Goal: Information Seeking & Learning: Learn about a topic

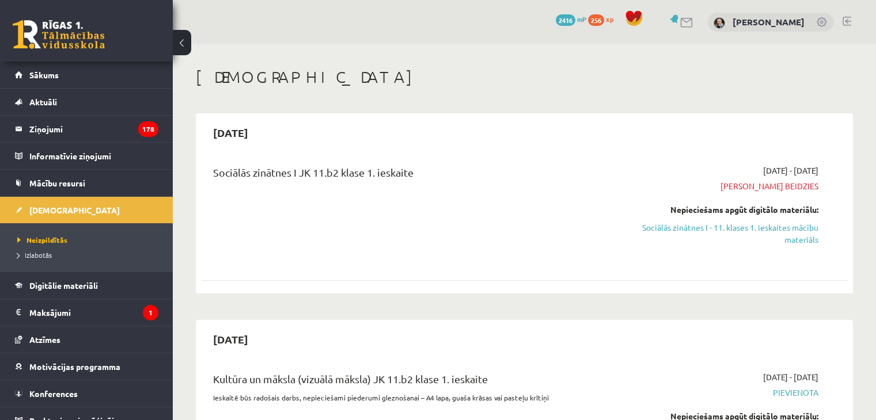
scroll to position [336, 0]
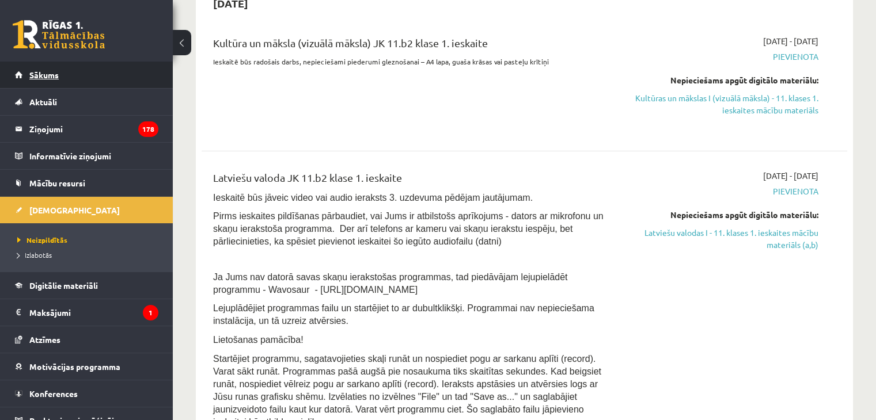
click at [45, 85] on link "Sākums" at bounding box center [86, 75] width 143 height 26
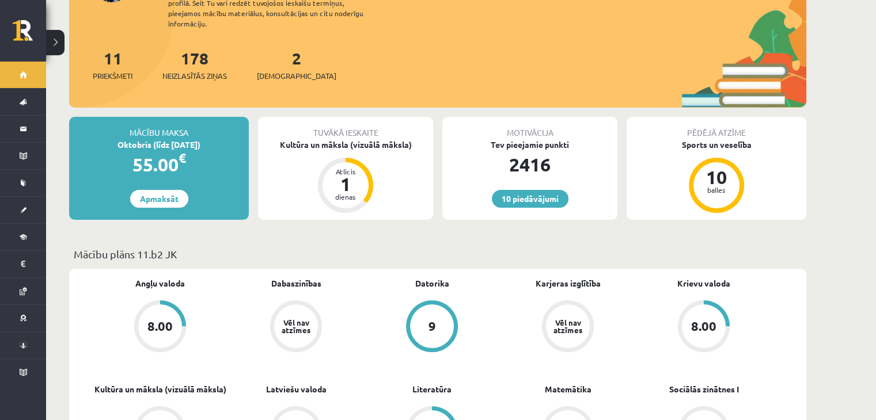
scroll to position [127, 0]
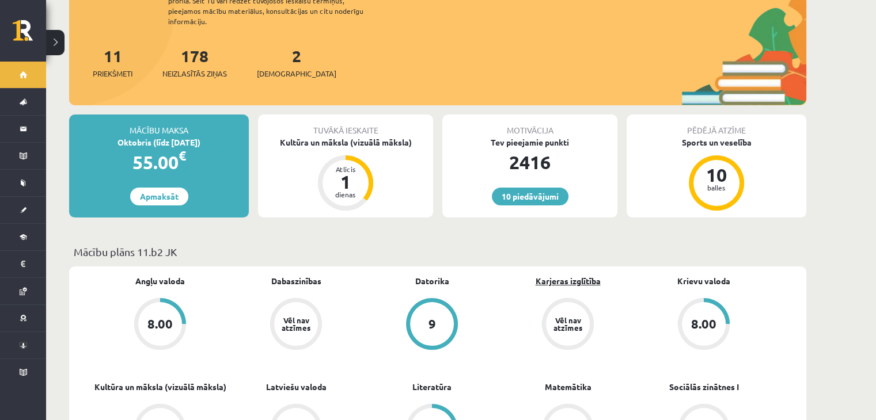
click at [555, 275] on link "Karjeras izglītība" at bounding box center [567, 281] width 65 height 12
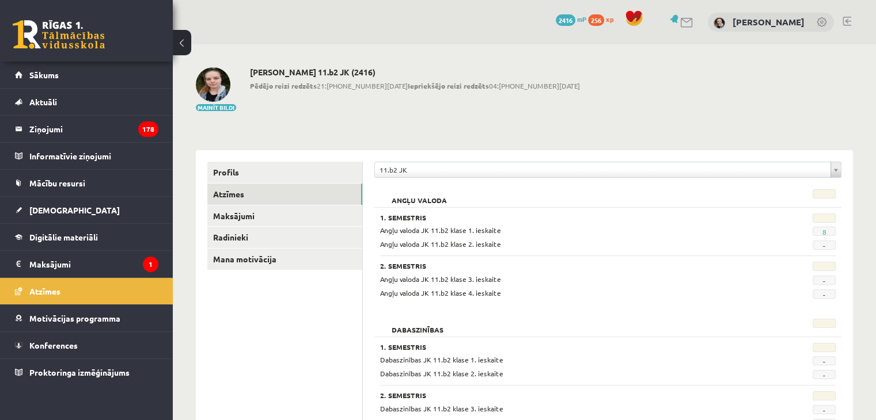
click at [606, 17] on span "xp" at bounding box center [609, 18] width 7 height 9
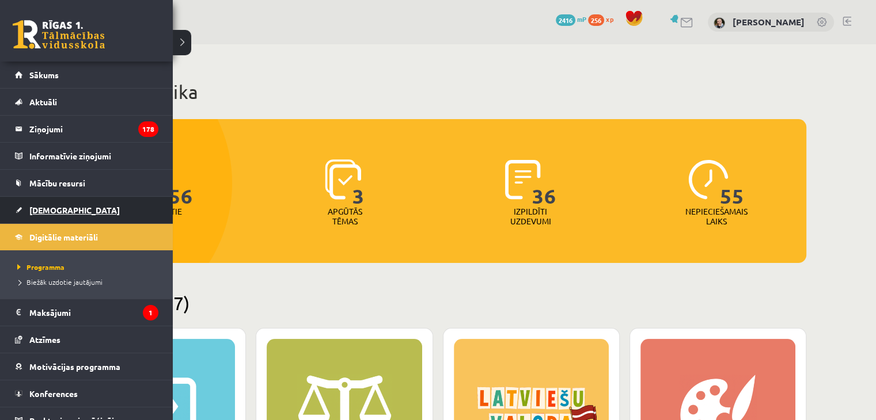
click at [32, 211] on span "[DEMOGRAPHIC_DATA]" at bounding box center [74, 210] width 90 height 10
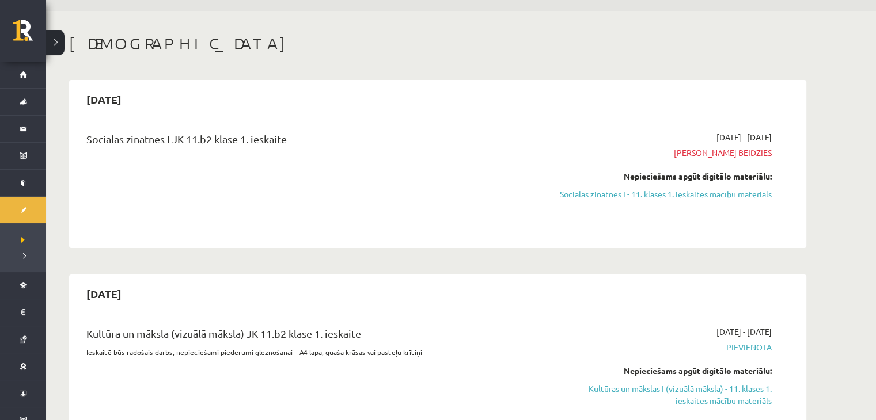
scroll to position [36, 0]
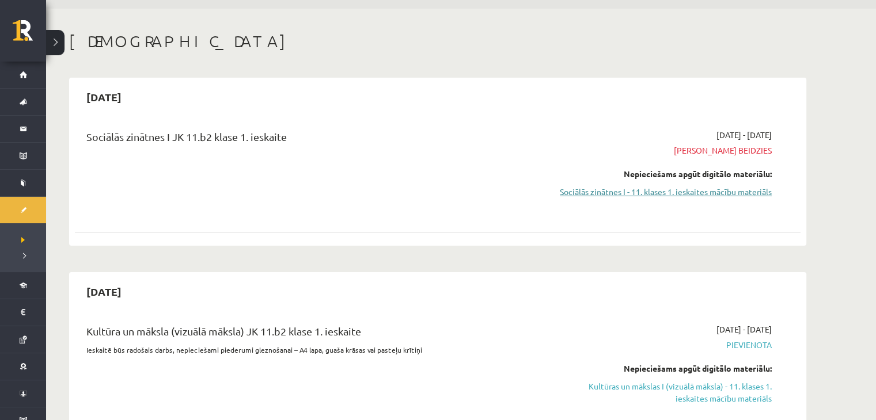
click at [713, 193] on link "Sociālās zinātnes I - 11. klases 1. ieskaites mācību materiāls" at bounding box center [662, 192] width 217 height 12
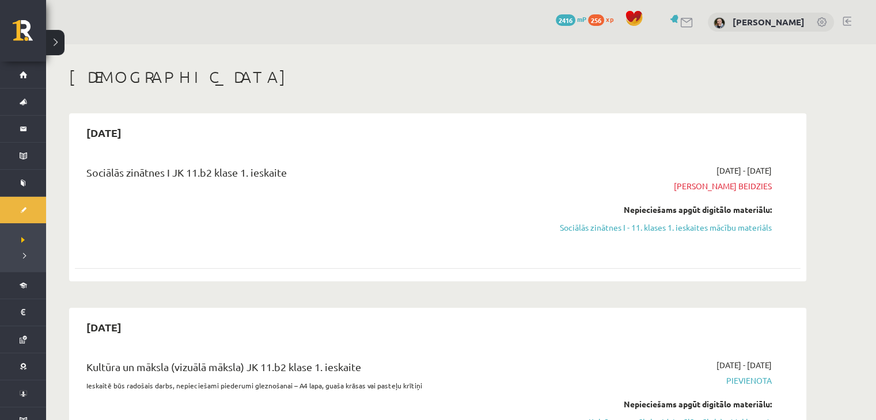
click at [606, 17] on span "xp" at bounding box center [609, 18] width 7 height 9
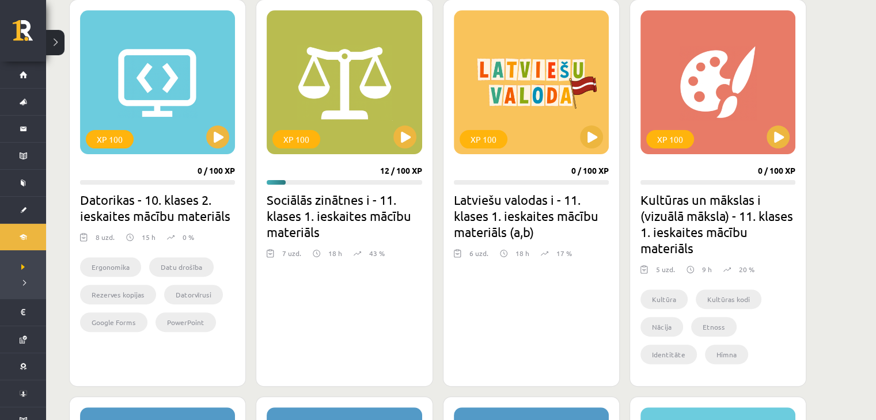
scroll to position [332, 0]
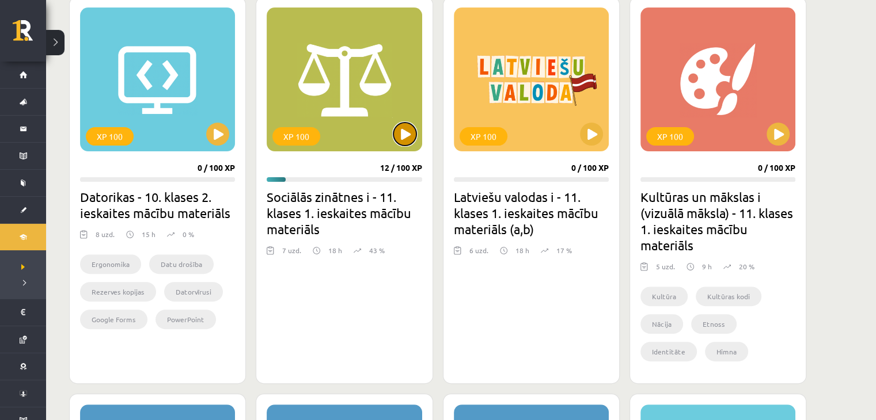
click at [407, 143] on button at bounding box center [404, 134] width 23 height 23
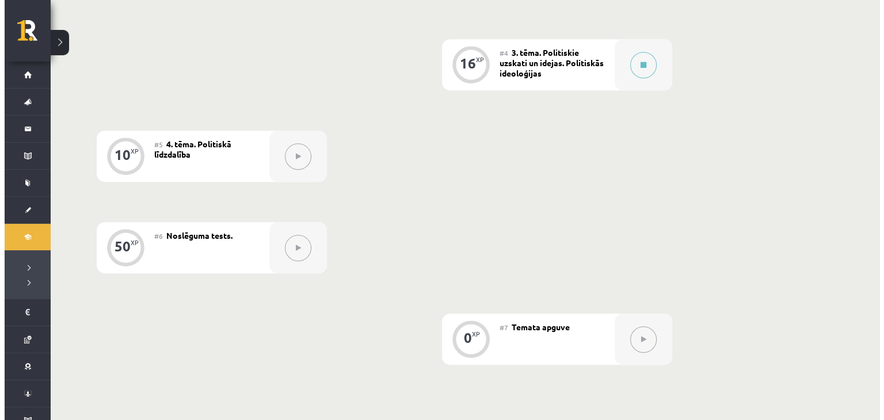
scroll to position [542, 0]
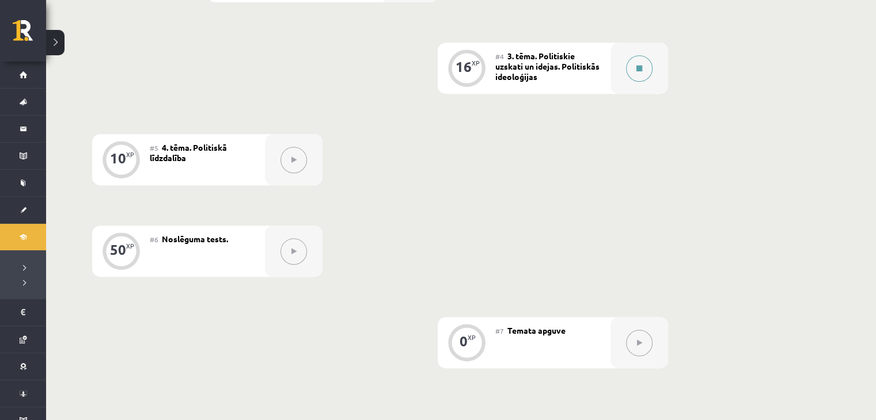
click at [647, 63] on button at bounding box center [639, 68] width 26 height 26
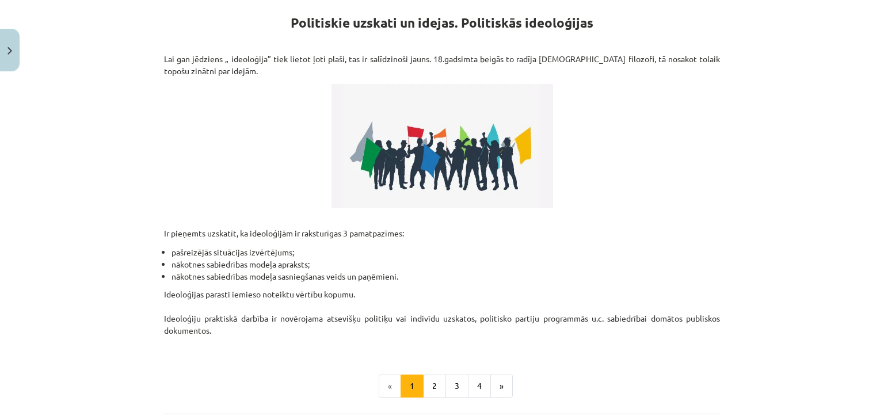
scroll to position [320, 0]
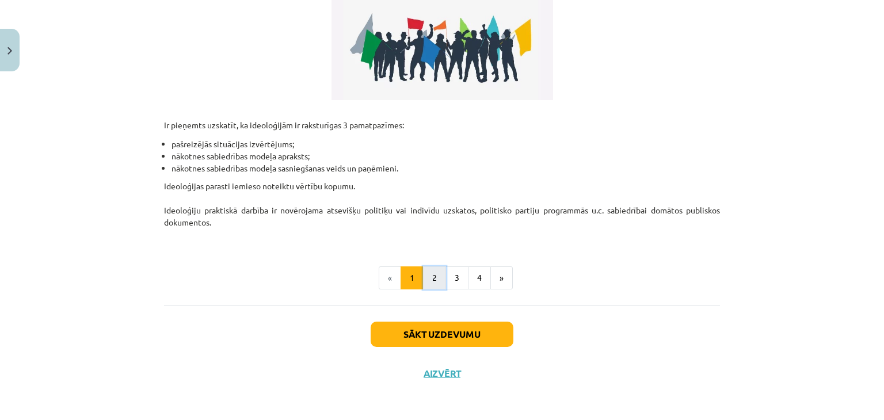
click at [424, 277] on button "2" at bounding box center [434, 278] width 23 height 23
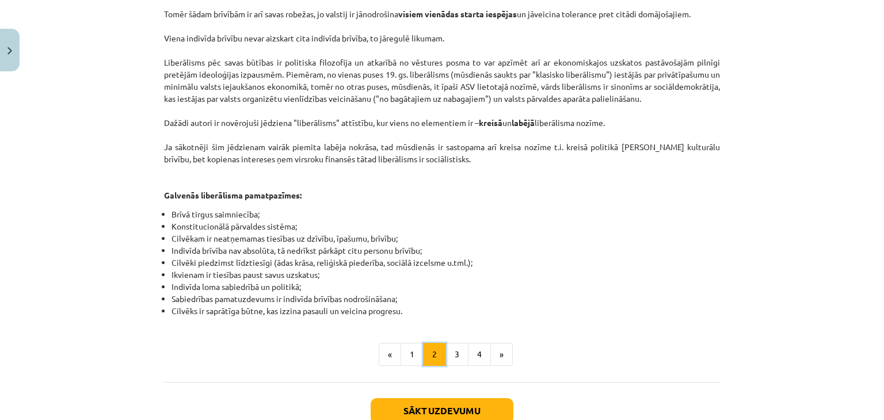
scroll to position [636, 0]
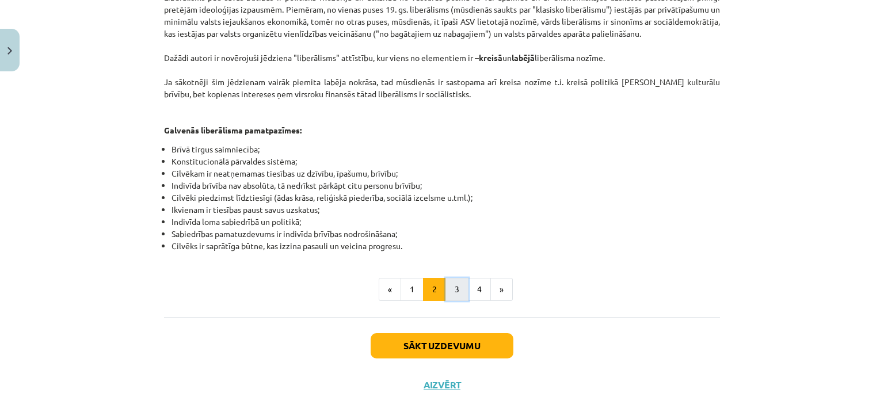
click at [461, 278] on button "3" at bounding box center [457, 289] width 23 height 23
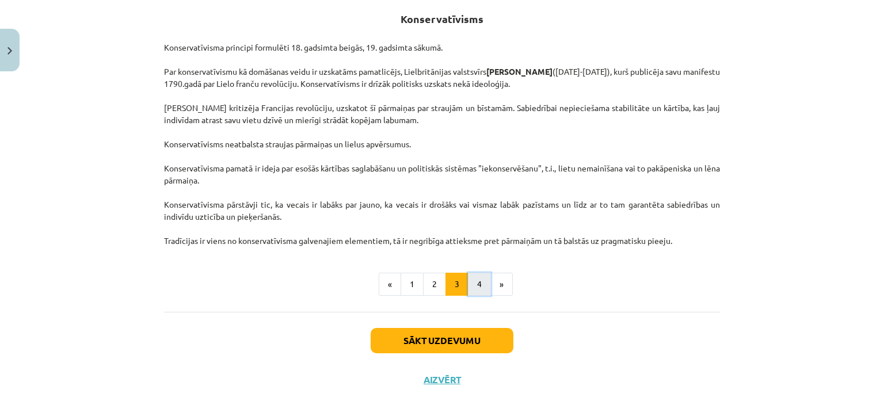
click at [476, 288] on button "4" at bounding box center [479, 284] width 23 height 23
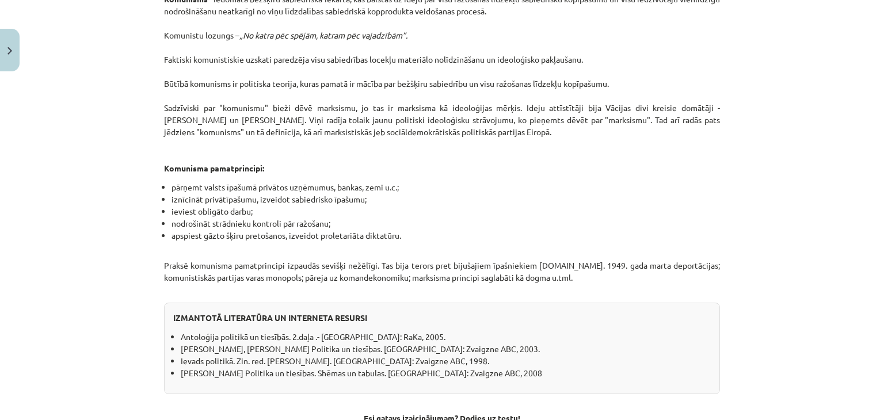
scroll to position [981, 0]
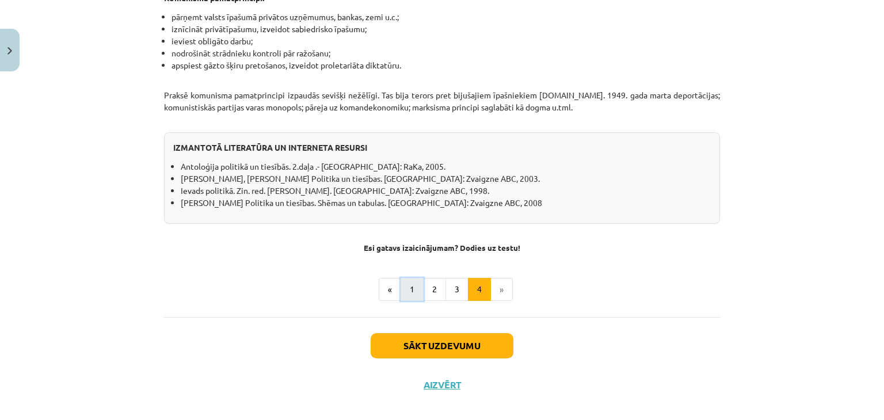
click at [412, 278] on button "1" at bounding box center [412, 289] width 23 height 23
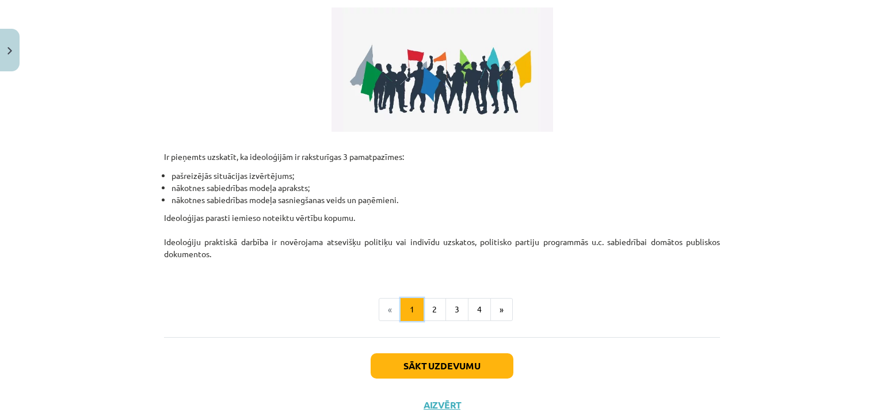
scroll to position [296, 0]
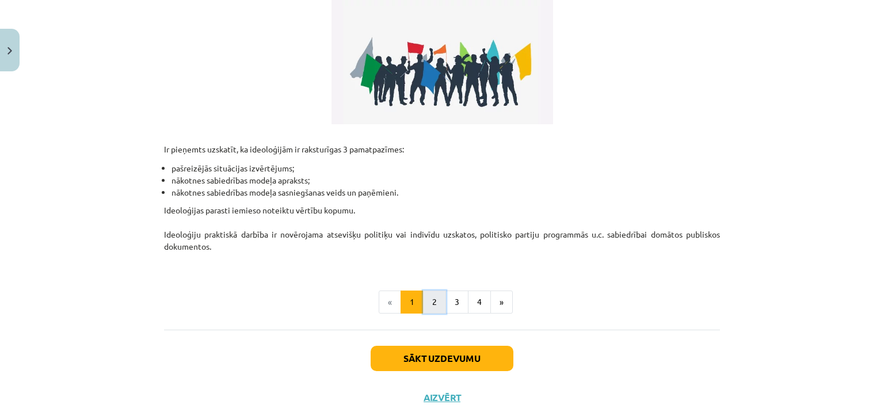
click at [429, 296] on button "2" at bounding box center [434, 302] width 23 height 23
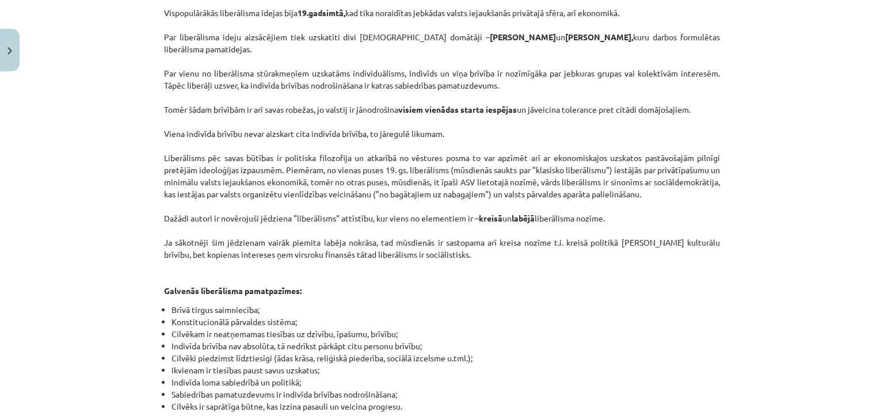
scroll to position [474, 0]
click at [532, 317] on li "Konstitucionālā pārvaldes sistēma;" at bounding box center [446, 323] width 549 height 12
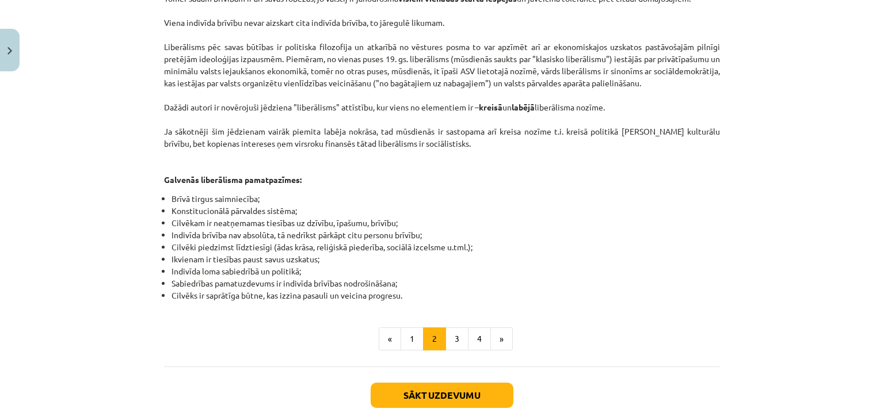
scroll to position [587, 0]
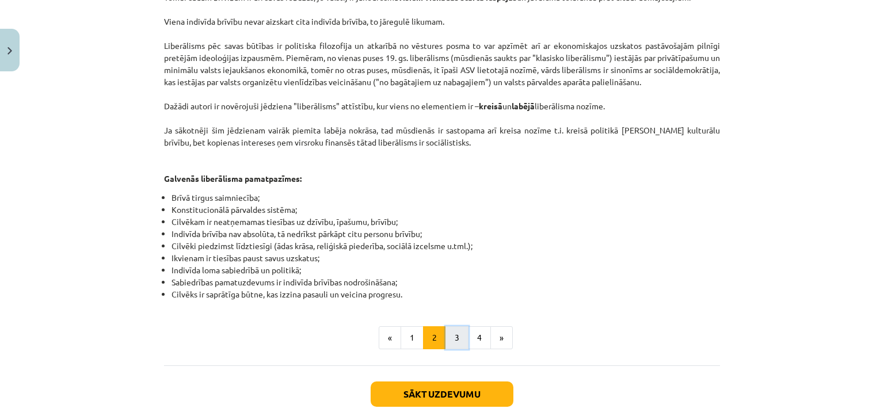
click at [450, 328] on button "3" at bounding box center [457, 337] width 23 height 23
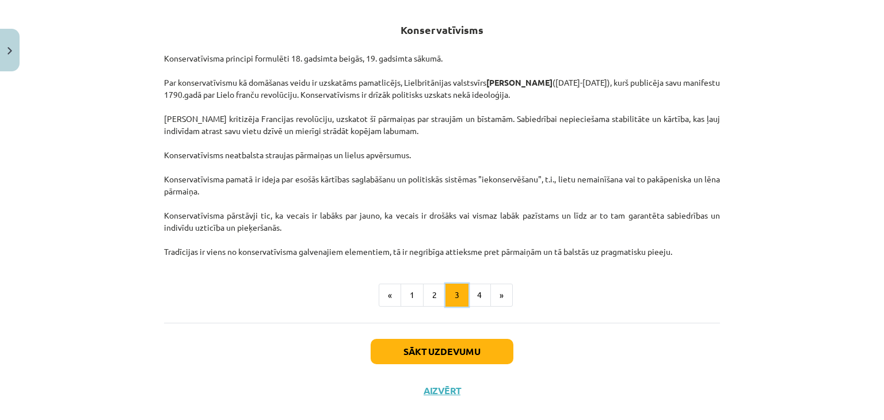
scroll to position [210, 0]
click at [478, 288] on button "4" at bounding box center [479, 294] width 23 height 23
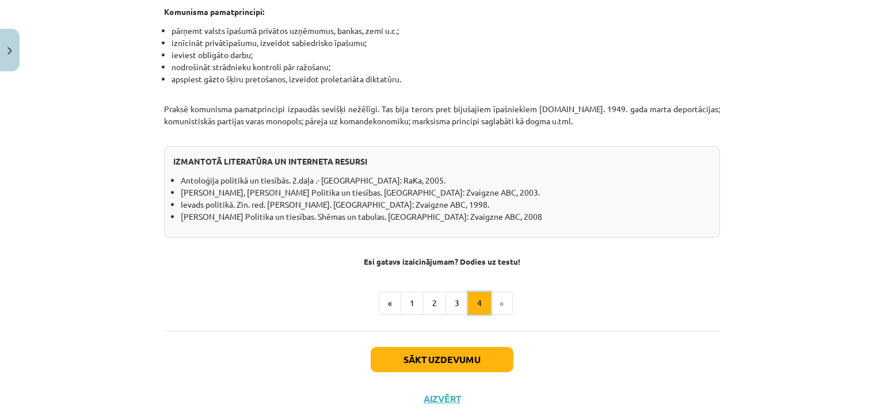
scroll to position [981, 0]
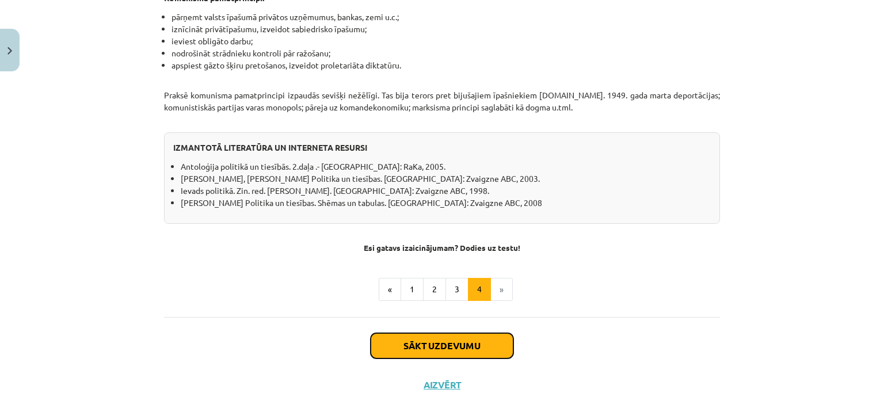
click at [398, 333] on button "Sākt uzdevumu" at bounding box center [442, 345] width 143 height 25
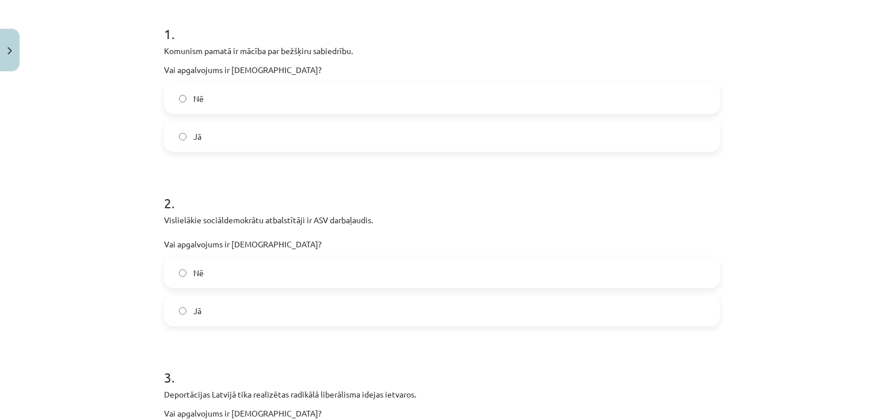
scroll to position [222, 0]
click at [232, 145] on label "Jā" at bounding box center [442, 137] width 554 height 29
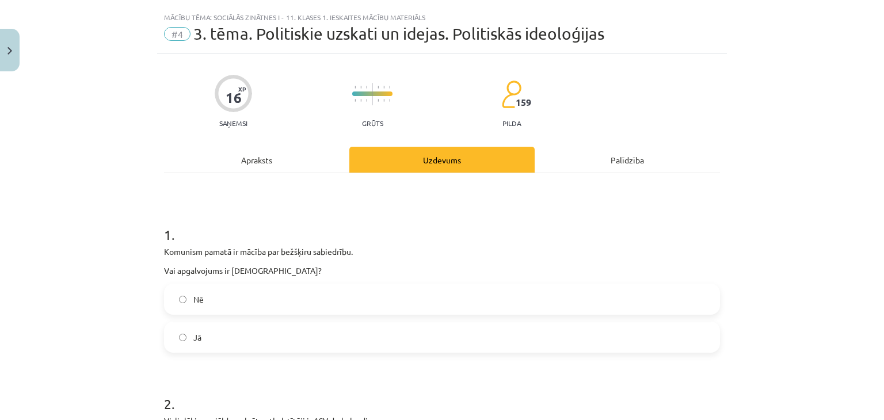
scroll to position [14, 0]
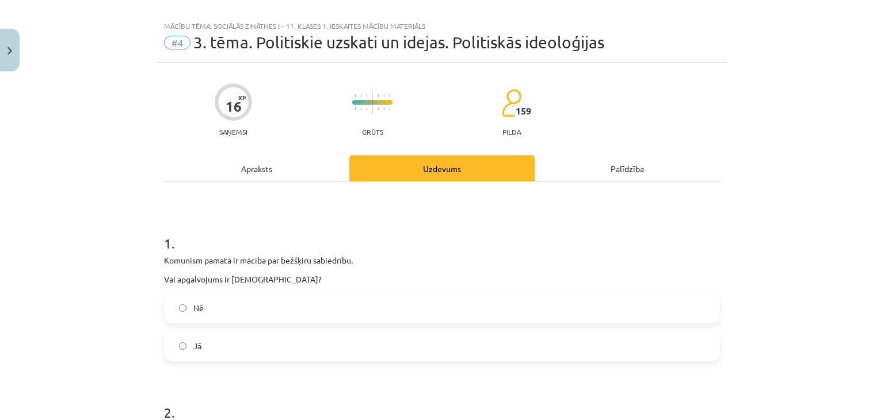
click at [274, 164] on div "Apraksts" at bounding box center [256, 168] width 185 height 26
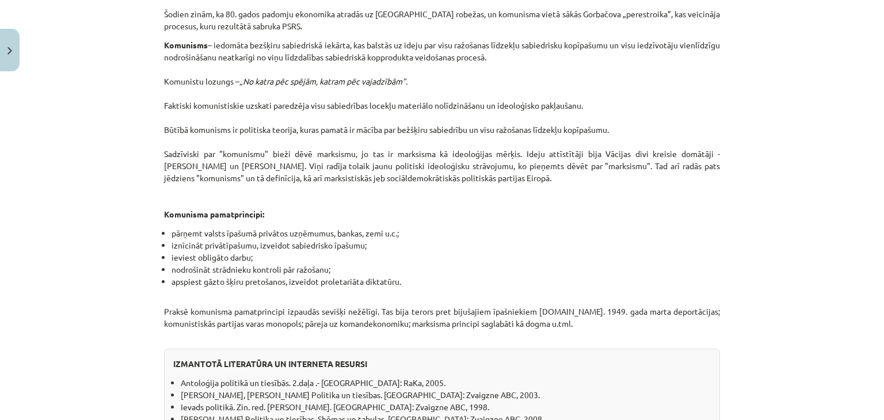
scroll to position [766, 0]
click at [351, 122] on p "Komunisms – iedomāta bezšķiru sabiedriskā iekārta, kas balstās uz ideju par vis…" at bounding box center [442, 127] width 556 height 181
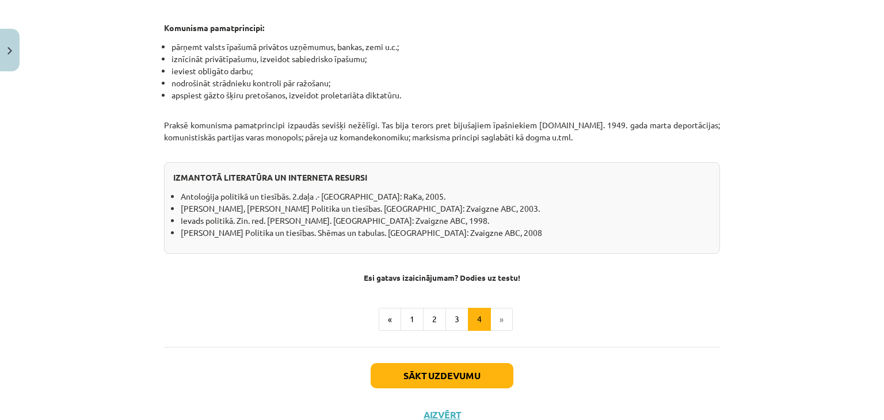
scroll to position [981, 0]
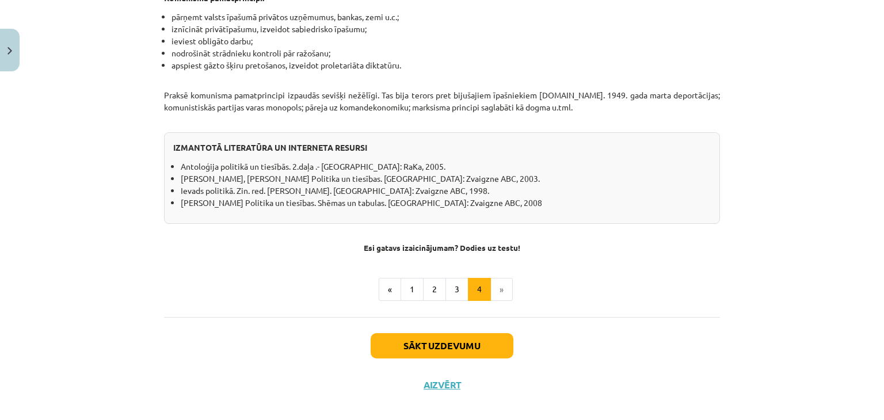
click at [497, 278] on li "»" at bounding box center [502, 289] width 22 height 23
click at [459, 339] on button "Sākt uzdevumu" at bounding box center [442, 345] width 143 height 25
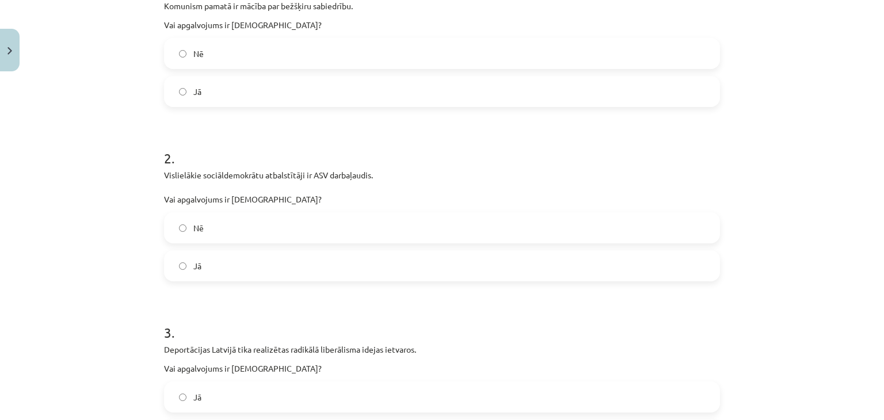
scroll to position [269, 0]
click at [459, 339] on div "3 . Deportācijas Latvijā tika realizētas radikālā liberālisma idejas ietvaros. …" at bounding box center [442, 376] width 556 height 146
drag, startPoint x: 459, startPoint y: 339, endPoint x: 448, endPoint y: 313, distance: 28.4
click at [448, 313] on div "3 . Deportācijas Latvijā tika realizētas radikālā liberālisma idejas ietvaros. …" at bounding box center [442, 376] width 556 height 146
click at [328, 269] on label "Jā" at bounding box center [442, 264] width 554 height 29
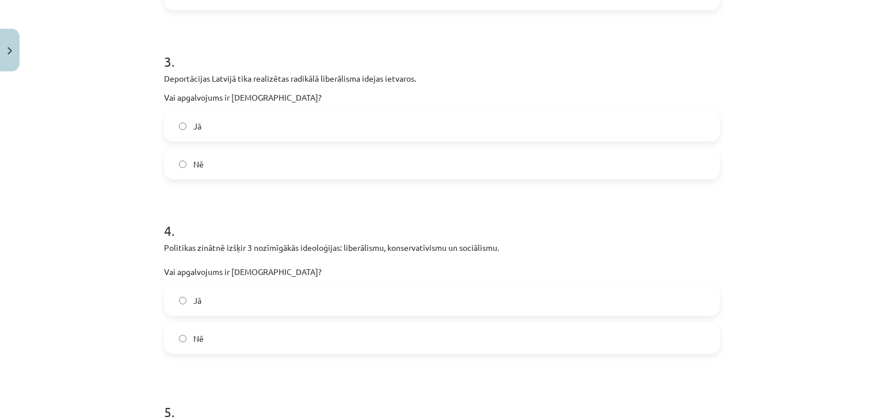
scroll to position [542, 0]
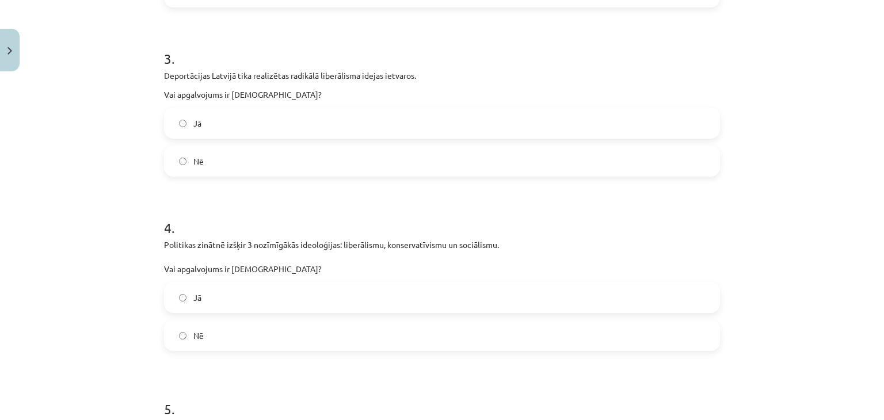
click at [253, 164] on label "Nē" at bounding box center [442, 161] width 554 height 29
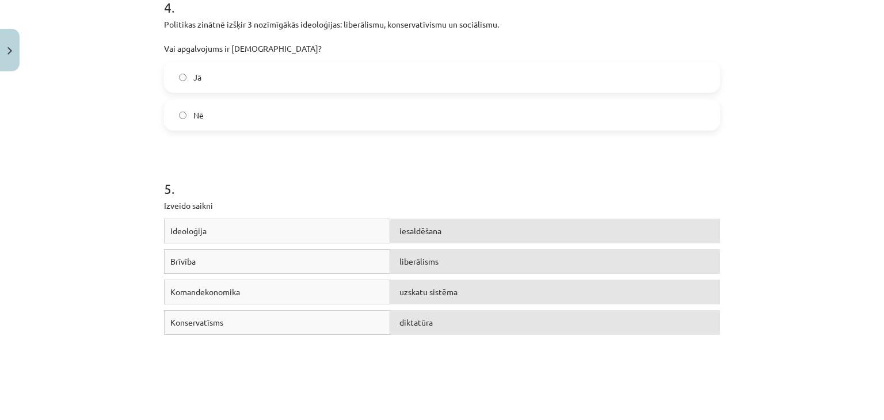
scroll to position [764, 0]
click at [260, 64] on label "Jā" at bounding box center [442, 76] width 554 height 29
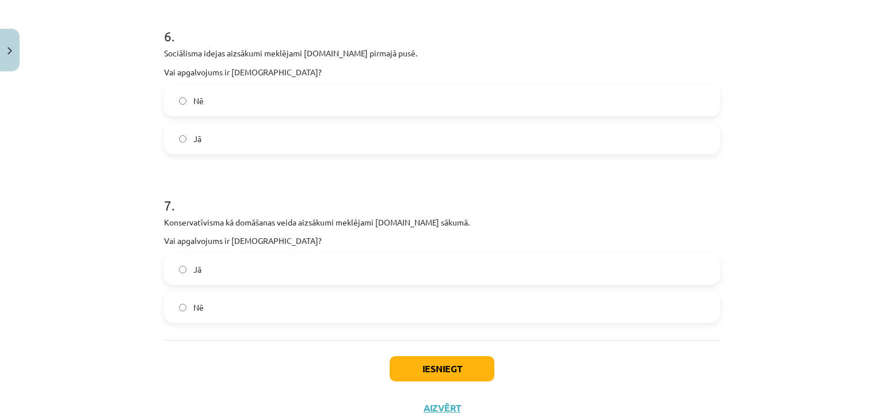
scroll to position [1171, 0]
click at [294, 129] on label "Jā" at bounding box center [442, 137] width 554 height 29
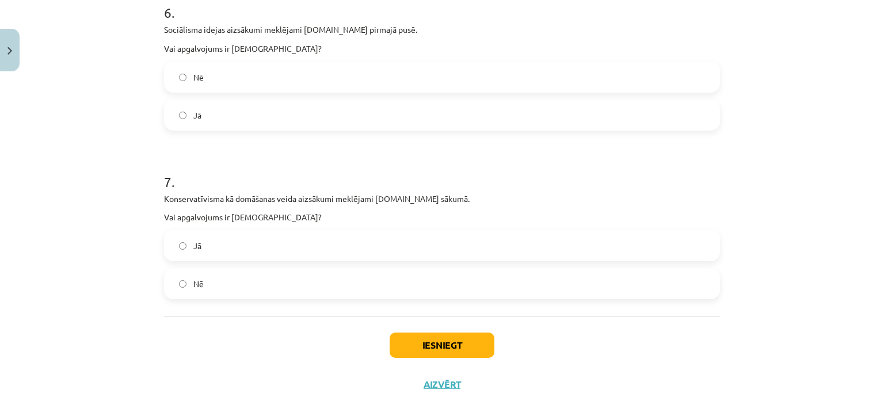
scroll to position [1206, 0]
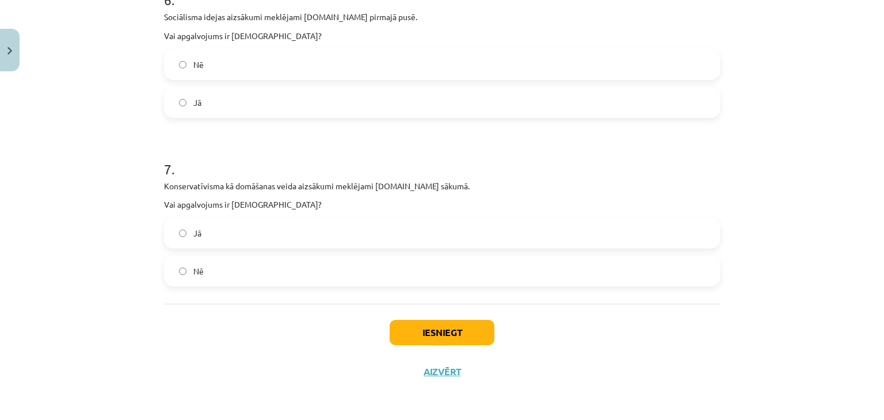
click at [258, 242] on label "Jā" at bounding box center [442, 233] width 554 height 29
click at [427, 342] on button "Iesniegt" at bounding box center [442, 332] width 105 height 25
click at [399, 314] on div "Iesniegt Aizvērt" at bounding box center [442, 344] width 556 height 81
drag, startPoint x: 409, startPoint y: 323, endPoint x: 425, endPoint y: 318, distance: 16.4
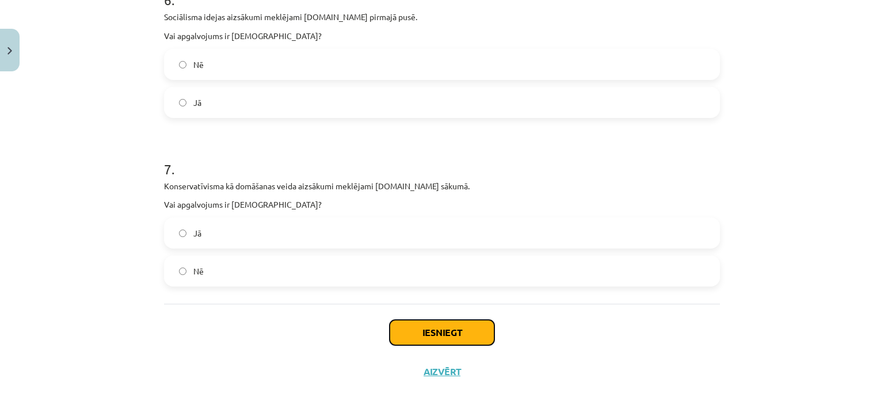
click at [425, 318] on div "Iesniegt Aizvērt" at bounding box center [442, 344] width 556 height 81
click at [382, 267] on label "Nē" at bounding box center [442, 271] width 554 height 29
click at [413, 327] on button "Iesniegt" at bounding box center [442, 332] width 105 height 25
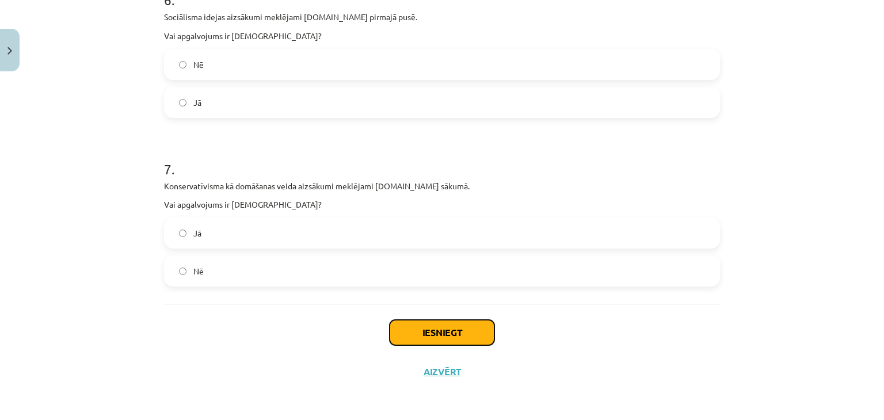
click at [413, 327] on button "Iesniegt" at bounding box center [442, 332] width 105 height 25
click at [403, 324] on button "Iesniegt" at bounding box center [442, 332] width 105 height 25
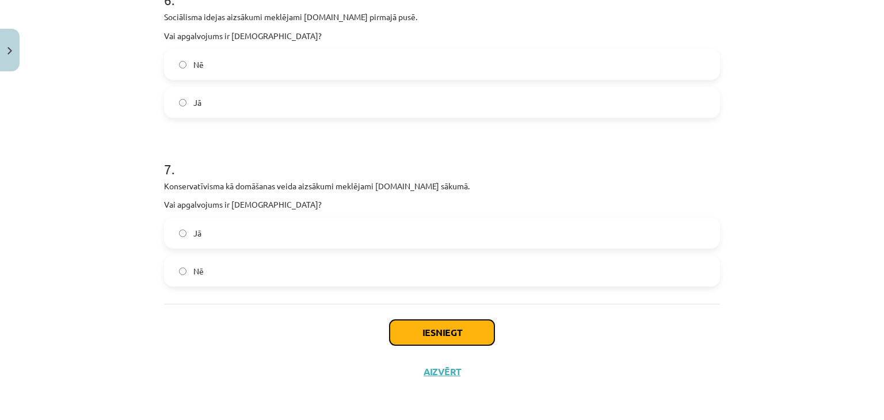
click at [403, 324] on button "Iesniegt" at bounding box center [442, 332] width 105 height 25
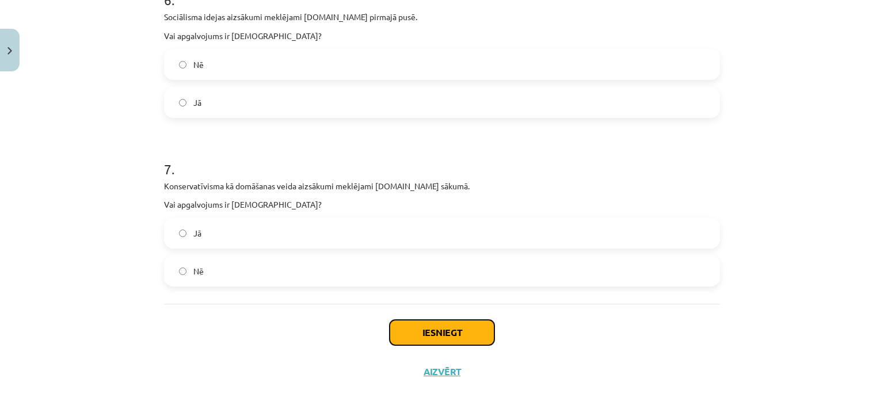
click at [412, 325] on button "Iesniegt" at bounding box center [442, 332] width 105 height 25
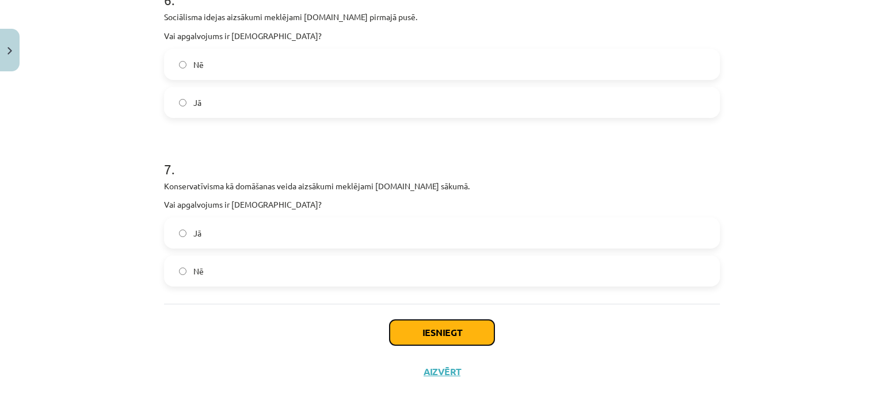
click at [412, 325] on button "Iesniegt" at bounding box center [442, 332] width 105 height 25
click at [409, 321] on button "Iesniegt" at bounding box center [442, 332] width 105 height 25
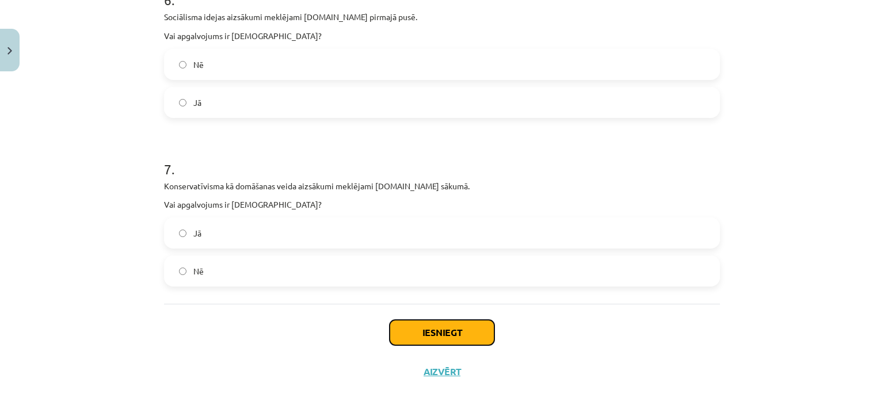
click at [409, 321] on button "Iesniegt" at bounding box center [442, 332] width 105 height 25
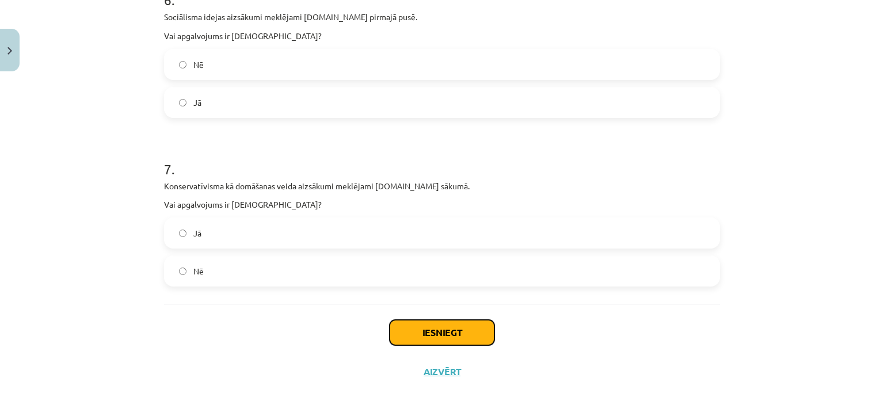
click at [409, 321] on button "Iesniegt" at bounding box center [442, 332] width 105 height 25
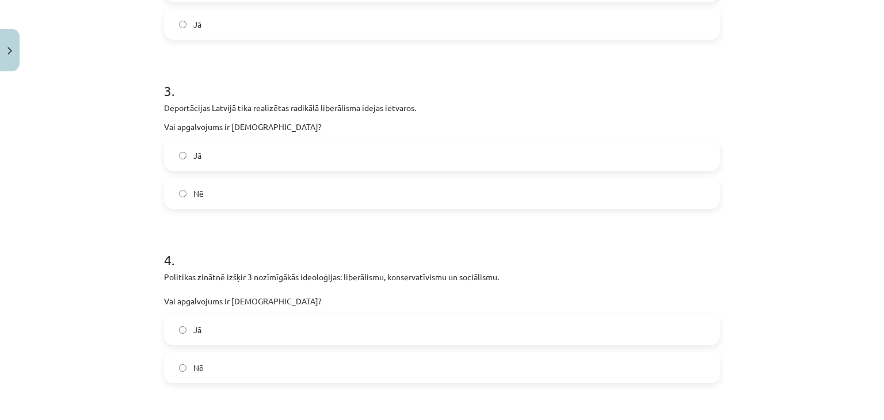
scroll to position [509, 0]
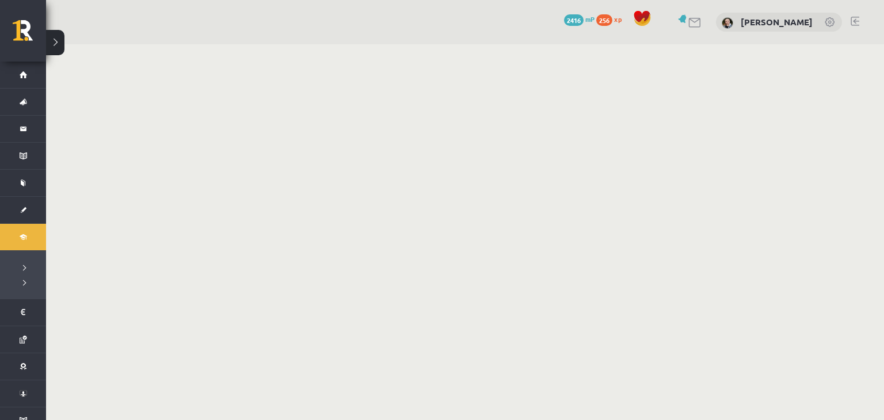
click at [333, 125] on body "0 Dāvanas 2416 mP 256 xp Dita Maija Kalniņa-Rainska Sākums Aktuāli Kā mācīties …" at bounding box center [442, 210] width 884 height 420
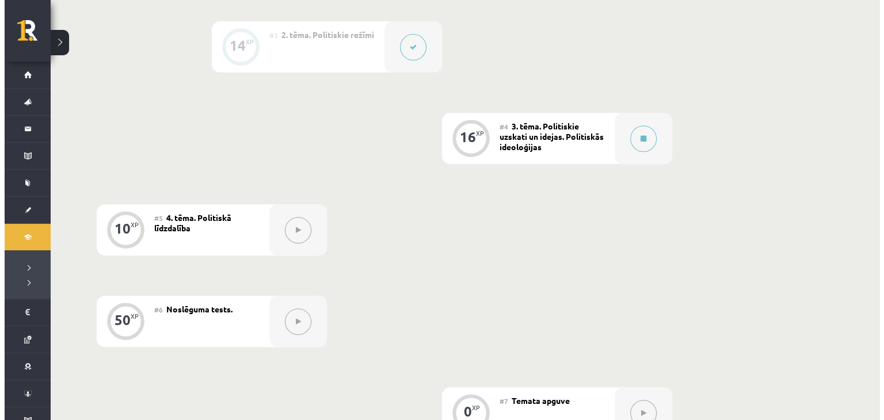
scroll to position [486, 0]
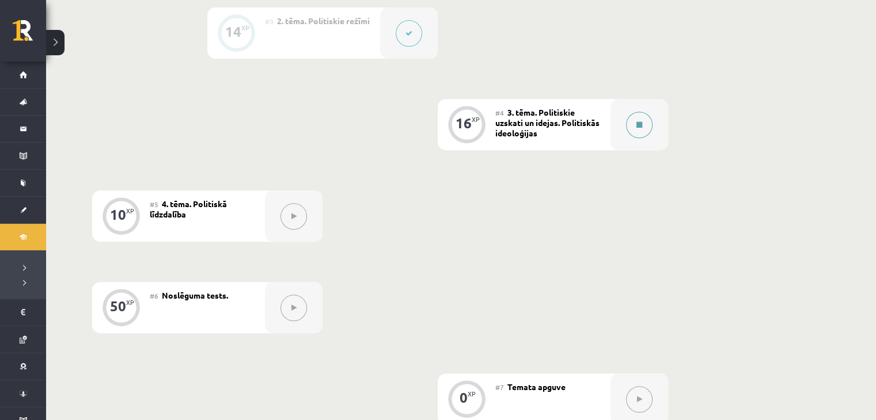
click at [642, 115] on button at bounding box center [639, 125] width 26 height 26
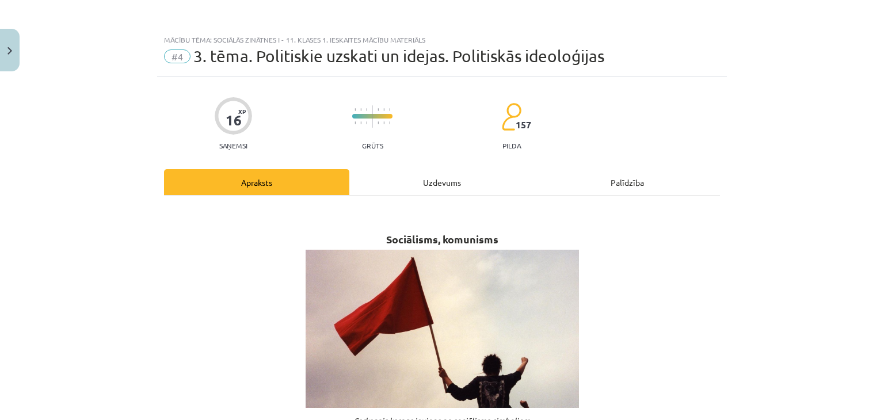
click at [428, 187] on div "Uzdevums" at bounding box center [441, 182] width 185 height 26
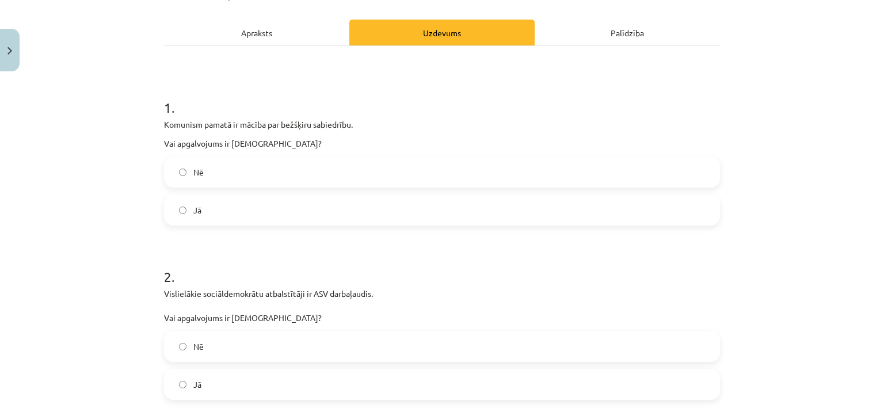
scroll to position [150, 0]
click at [429, 202] on label "Jā" at bounding box center [442, 209] width 554 height 29
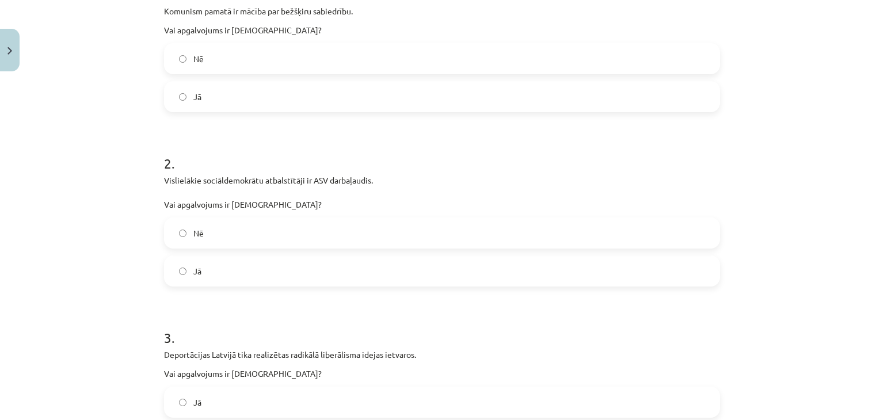
scroll to position [267, 0]
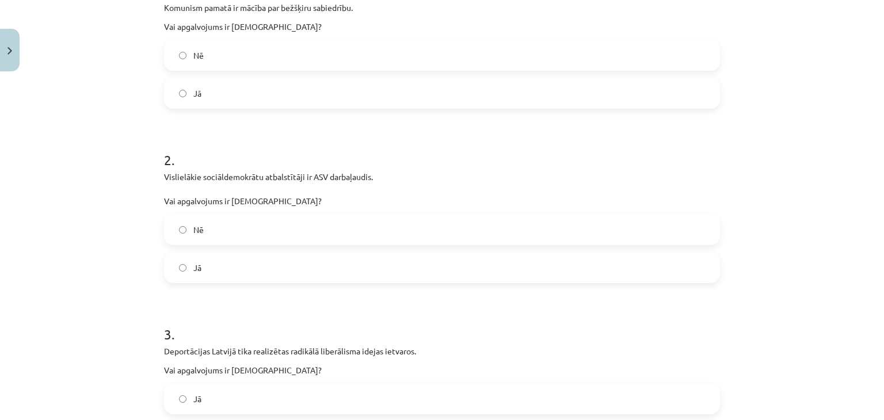
click at [410, 265] on label "Jā" at bounding box center [442, 267] width 554 height 29
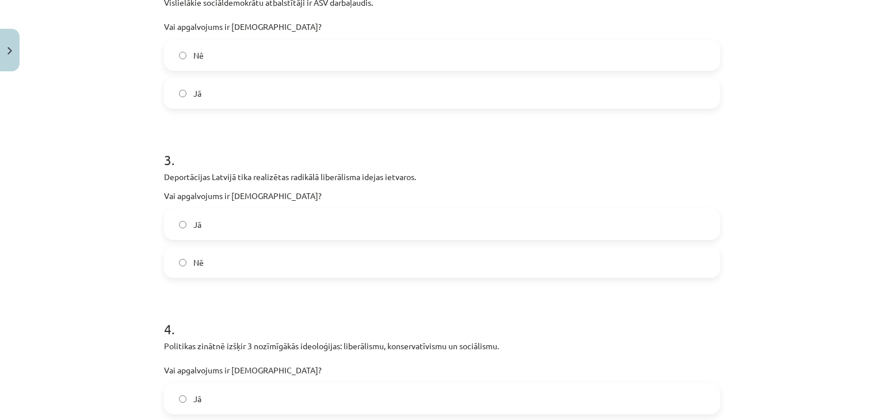
scroll to position [442, 0]
click at [410, 267] on label "Nē" at bounding box center [442, 261] width 554 height 29
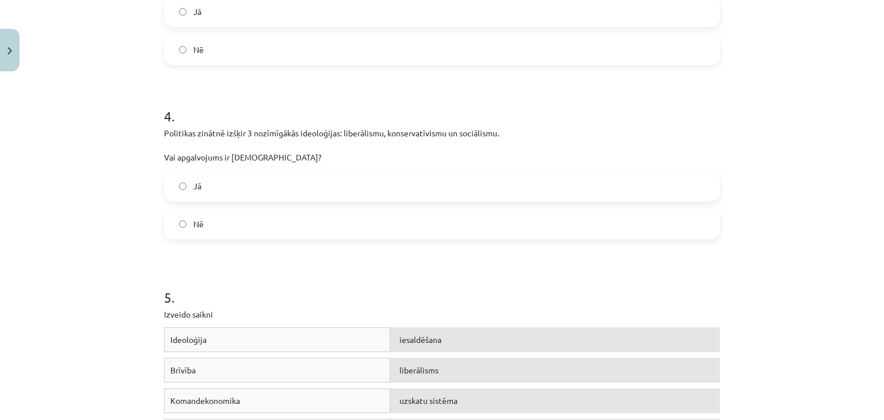
scroll to position [655, 0]
click at [396, 181] on label "Jā" at bounding box center [442, 185] width 554 height 29
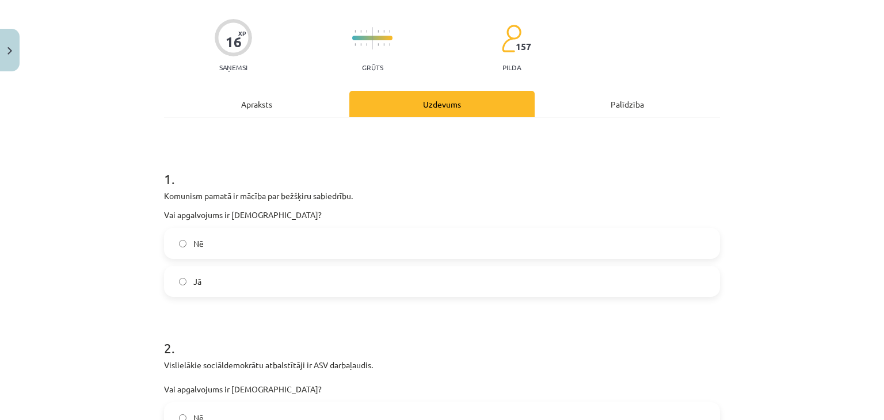
scroll to position [0, 0]
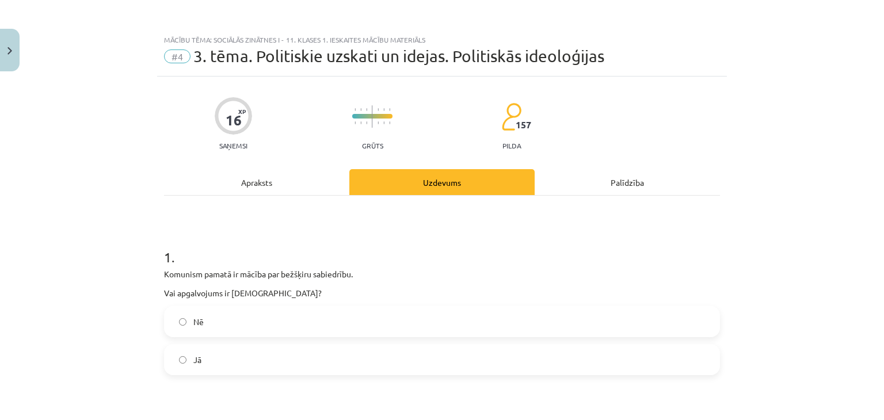
click at [249, 190] on div "Apraksts" at bounding box center [256, 182] width 185 height 26
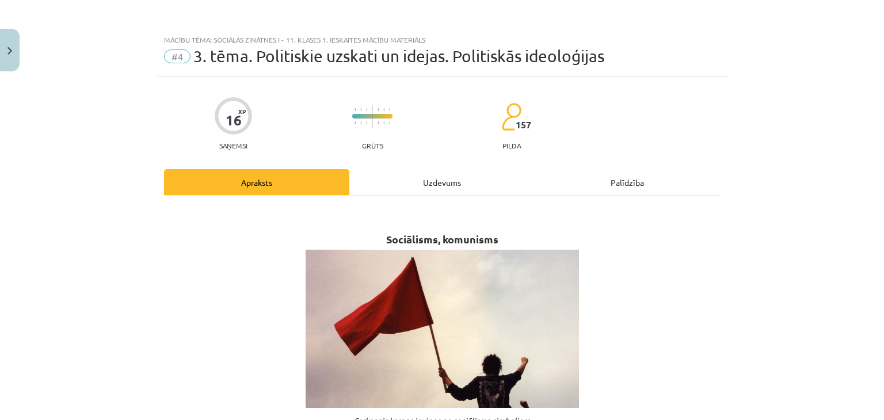
click at [436, 187] on div "Uzdevums" at bounding box center [441, 182] width 185 height 26
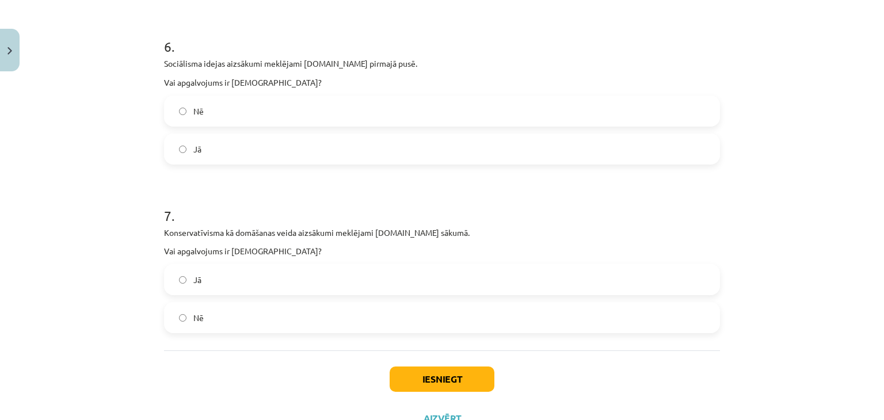
scroll to position [1159, 0]
click at [426, 146] on label "Jā" at bounding box center [442, 148] width 554 height 29
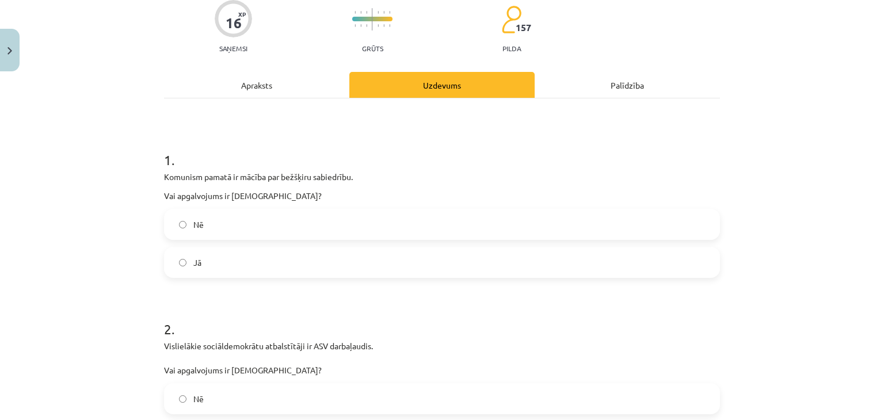
scroll to position [0, 0]
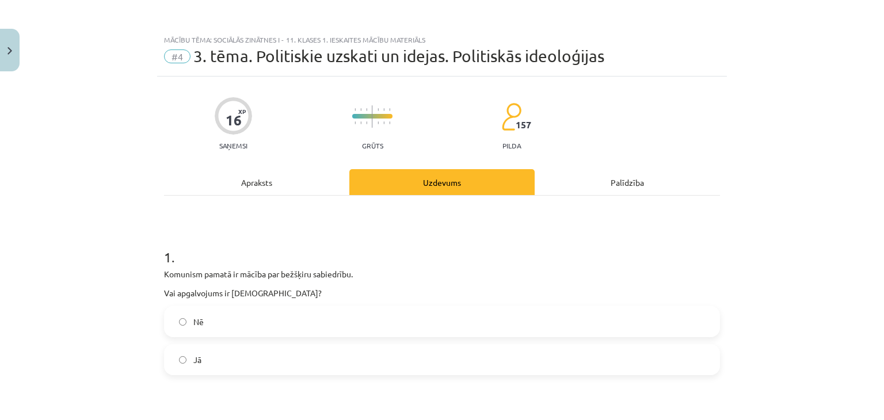
click at [321, 183] on div "Apraksts" at bounding box center [256, 182] width 185 height 26
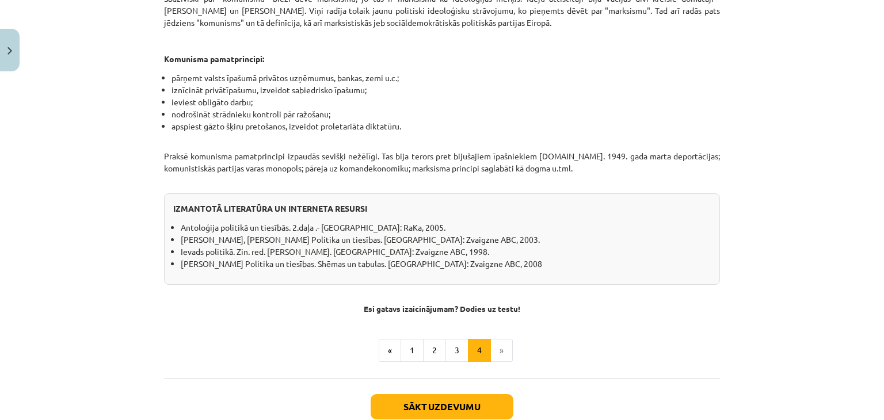
scroll to position [981, 0]
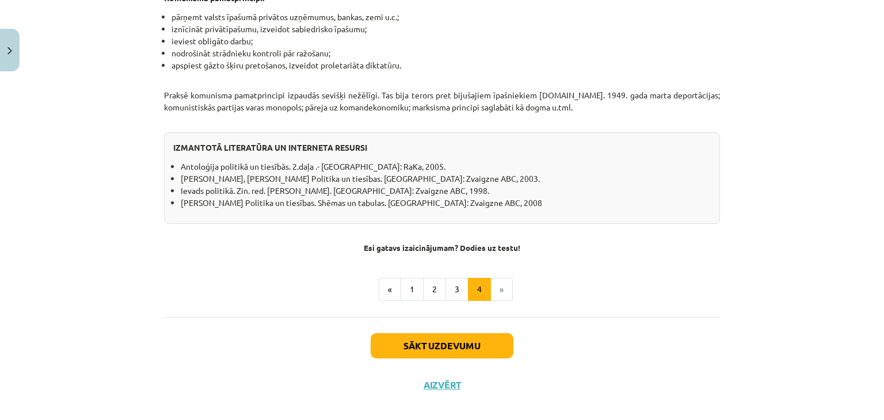
click at [446, 279] on button "3" at bounding box center [457, 289] width 23 height 23
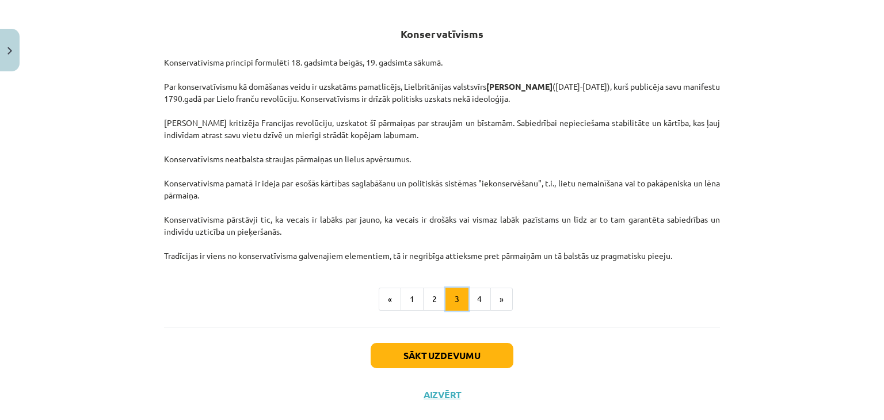
scroll to position [0, 0]
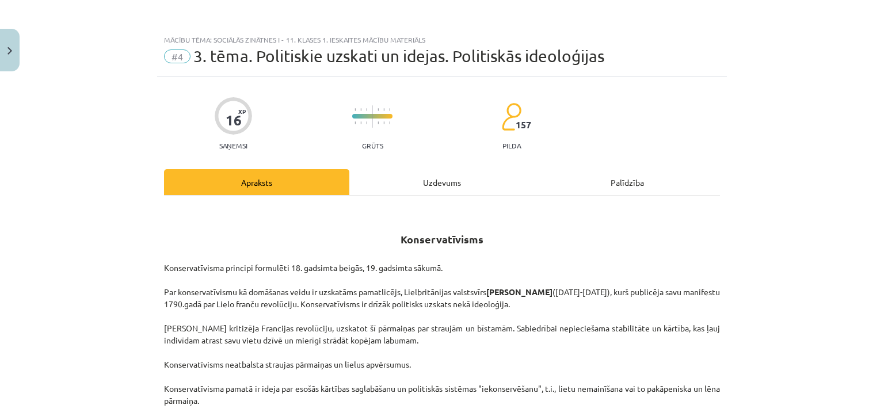
click at [429, 191] on div "Uzdevums" at bounding box center [441, 182] width 185 height 26
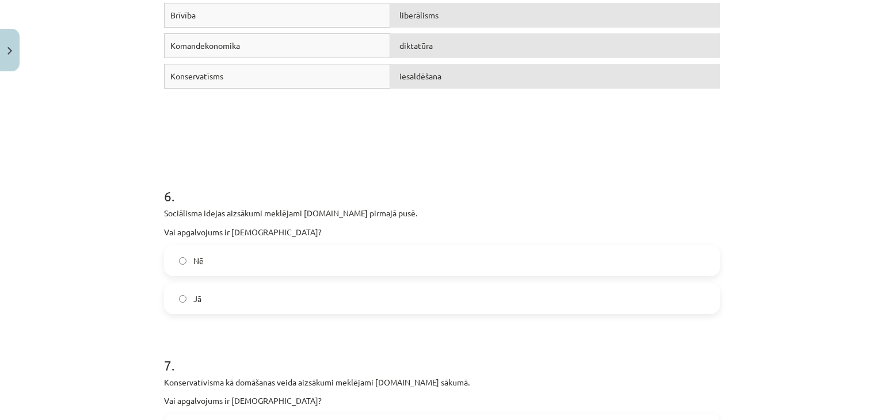
scroll to position [1206, 0]
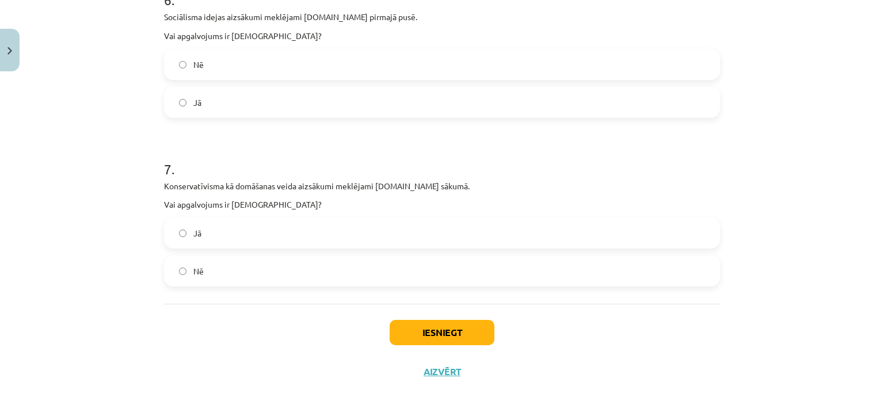
click at [376, 284] on label "Nē" at bounding box center [442, 271] width 554 height 29
click at [428, 335] on button "Iesniegt" at bounding box center [442, 332] width 105 height 25
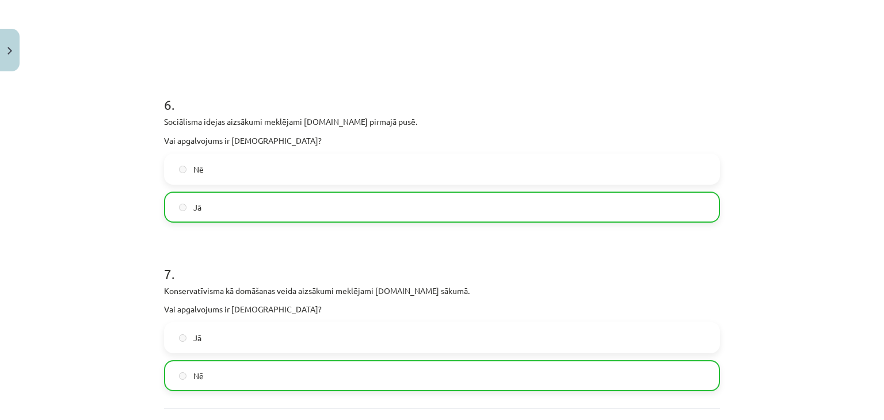
scroll to position [1242, 0]
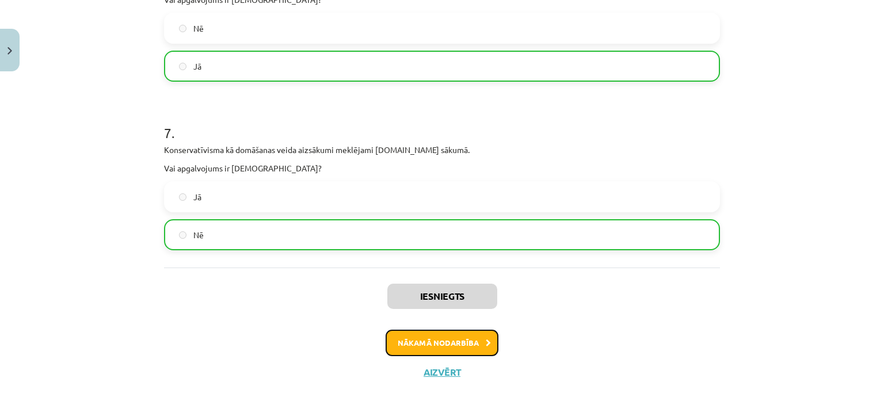
click at [434, 339] on button "Nākamā nodarbība" at bounding box center [442, 343] width 113 height 26
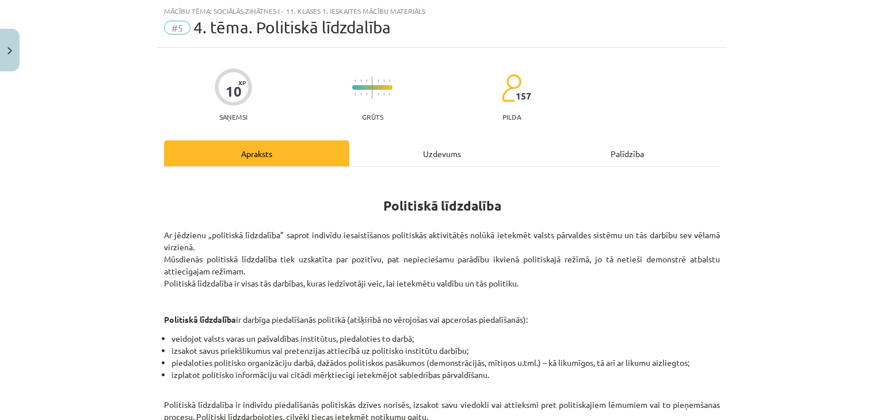
scroll to position [272, 0]
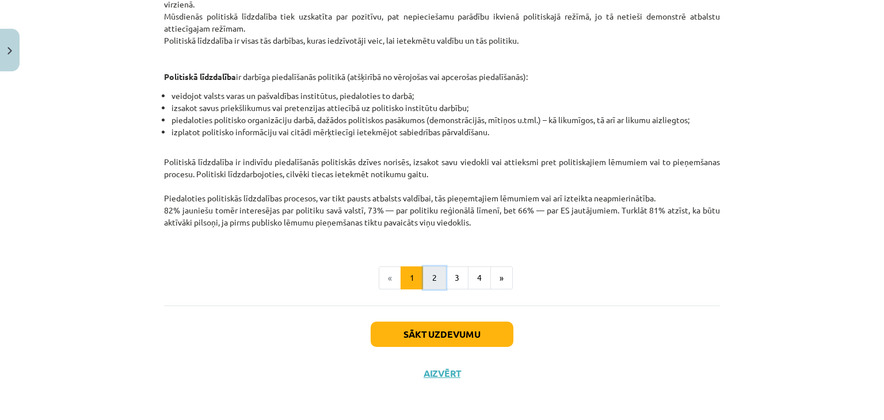
click at [428, 284] on button "2" at bounding box center [434, 278] width 23 height 23
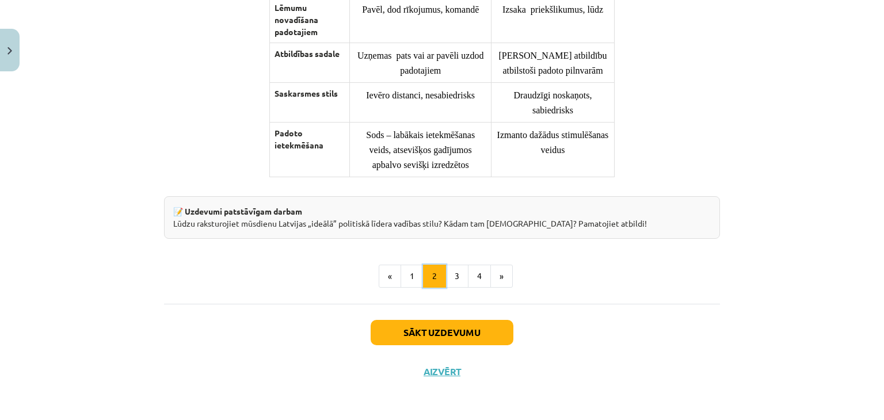
scroll to position [953, 0]
click at [454, 273] on button "3" at bounding box center [457, 276] width 23 height 23
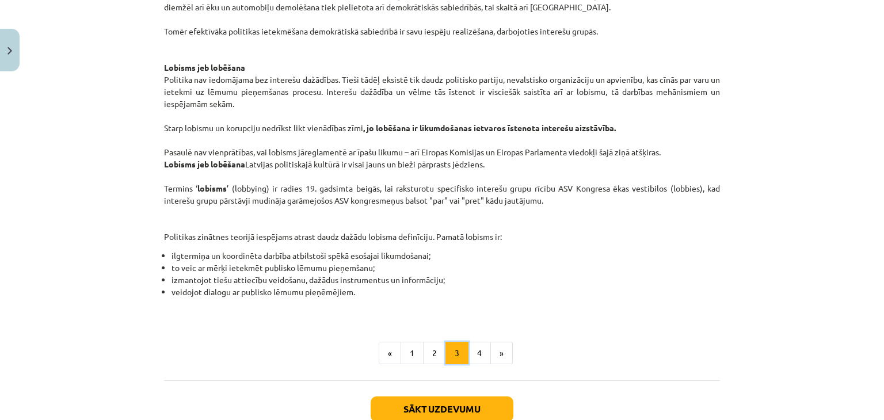
scroll to position [666, 0]
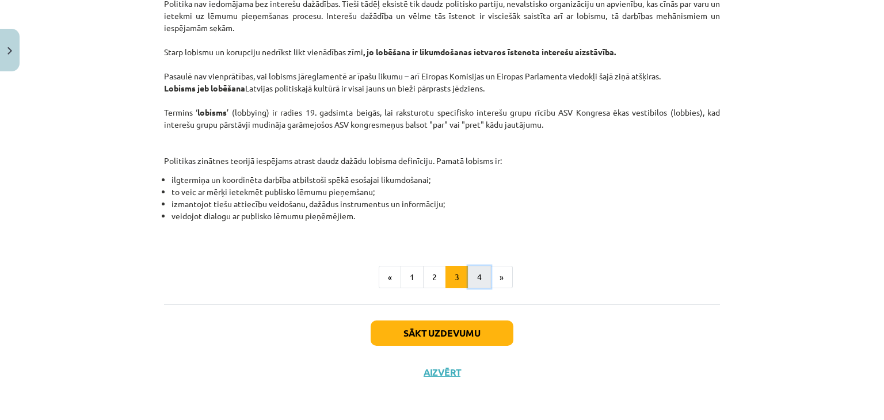
click at [475, 275] on button "4" at bounding box center [479, 277] width 23 height 23
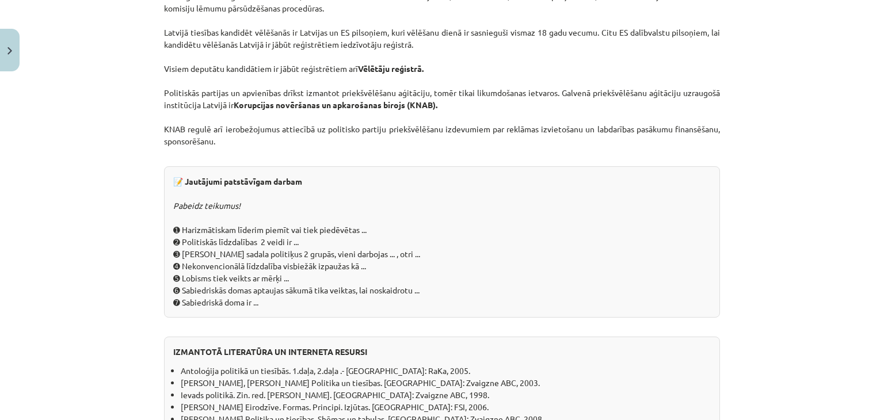
scroll to position [1090, 0]
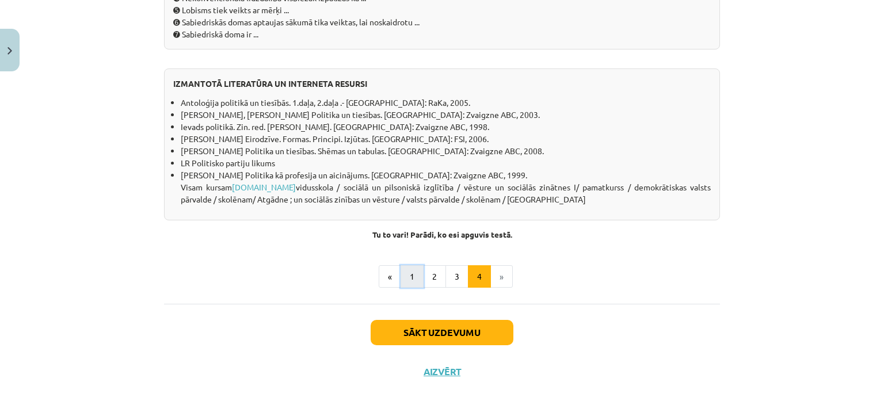
click at [402, 286] on button "1" at bounding box center [412, 276] width 23 height 23
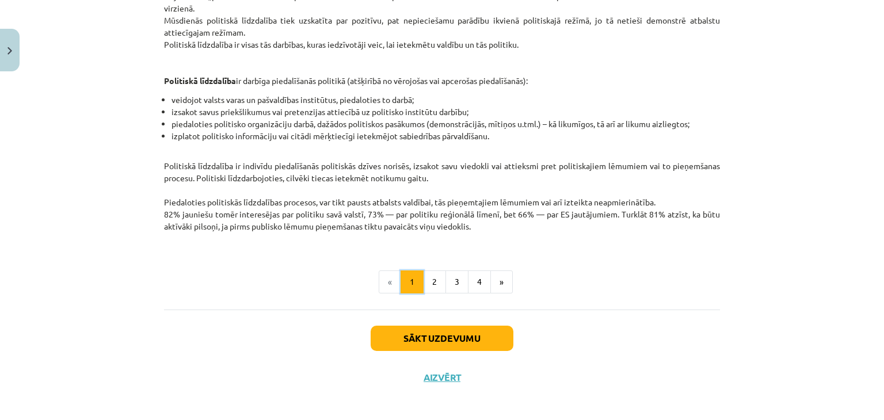
scroll to position [272, 0]
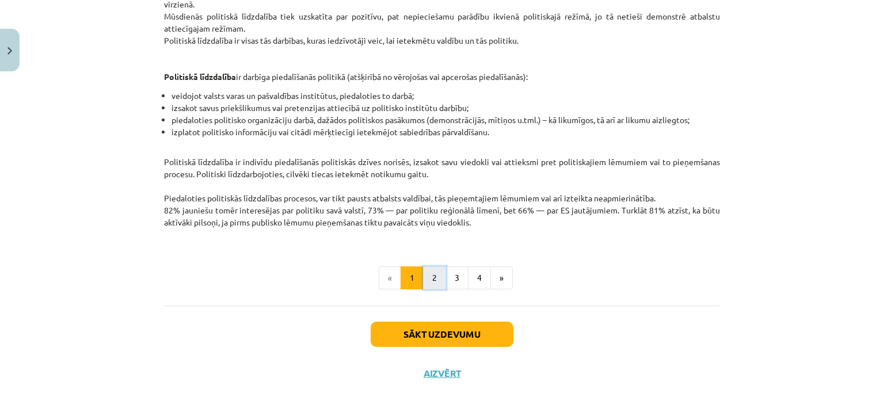
click at [430, 270] on button "2" at bounding box center [434, 278] width 23 height 23
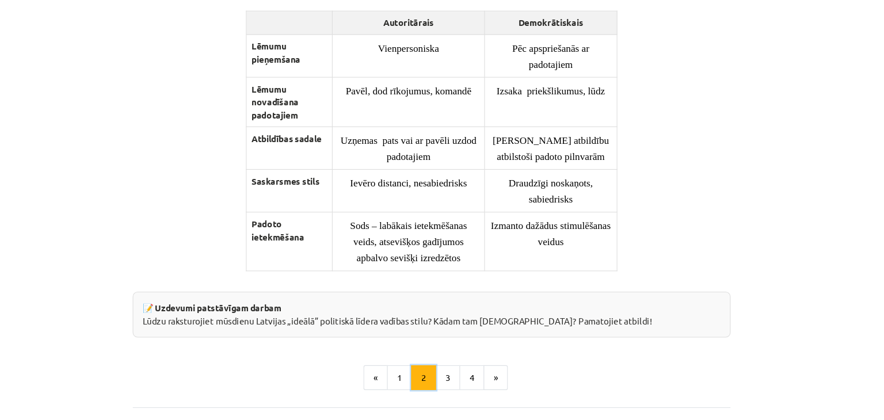
scroll to position [858, 0]
click at [459, 376] on button "3" at bounding box center [457, 364] width 23 height 23
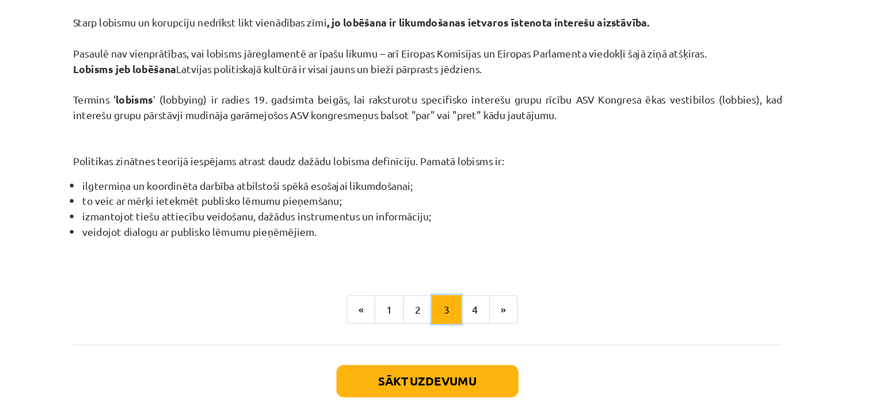
scroll to position [485, 0]
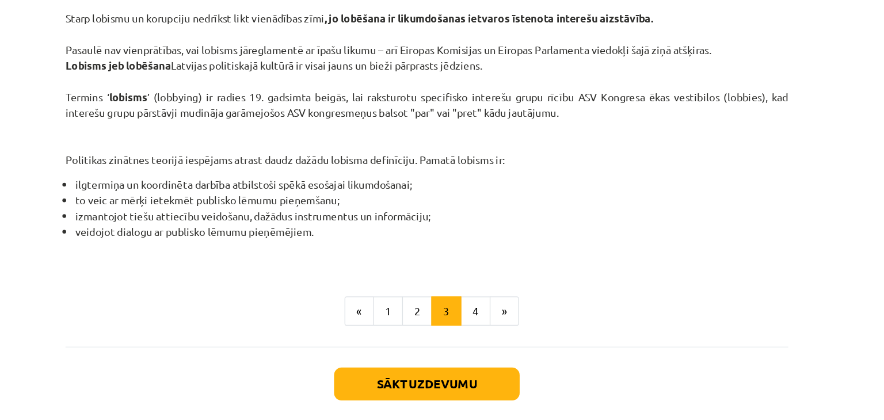
drag, startPoint x: 761, startPoint y: 39, endPoint x: 609, endPoint y: 239, distance: 251.1
click at [477, 276] on button "4" at bounding box center [479, 277] width 23 height 23
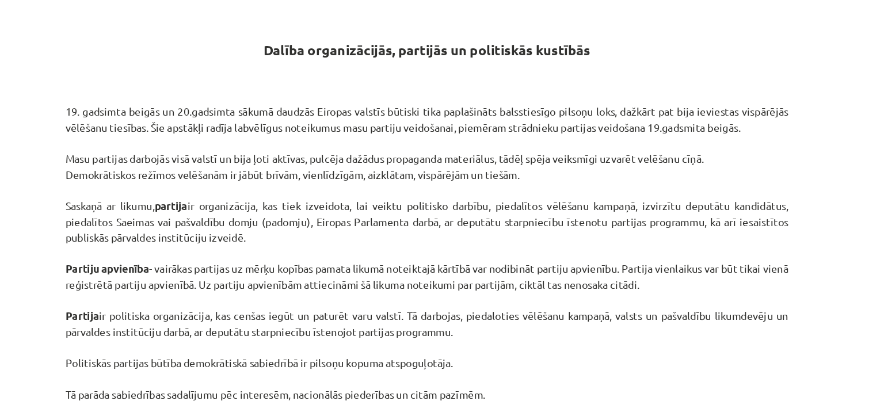
scroll to position [198, 0]
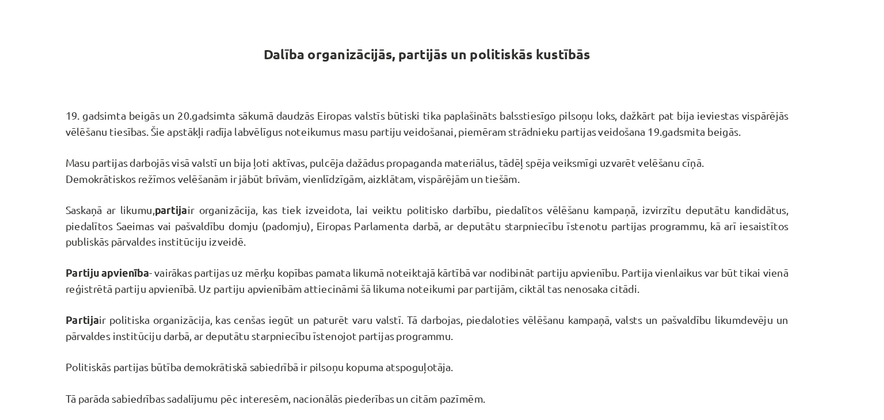
click at [477, 238] on p "19. gadsimta beigās un 20.gadsimta sākumā daudzās Eiropas valstīs būtiski tika …" at bounding box center [442, 204] width 556 height 266
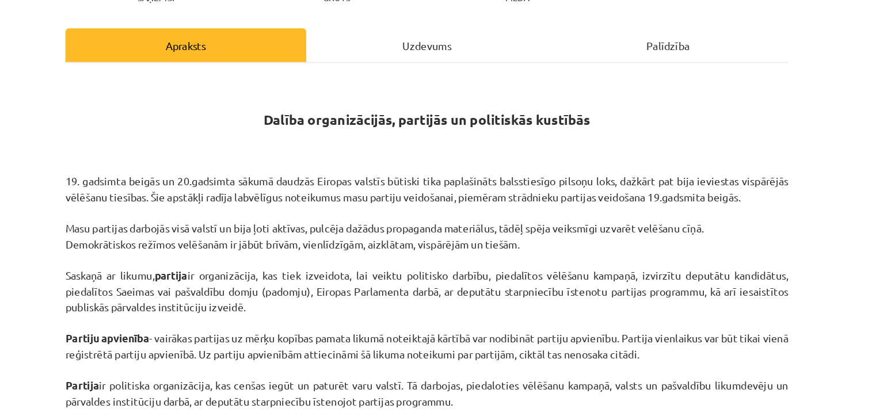
scroll to position [147, 0]
click at [481, 221] on p "19. gadsimta beigās un 20.gadsimta sākumā daudzās Eiropas valstīs būtiski tika …" at bounding box center [442, 254] width 556 height 266
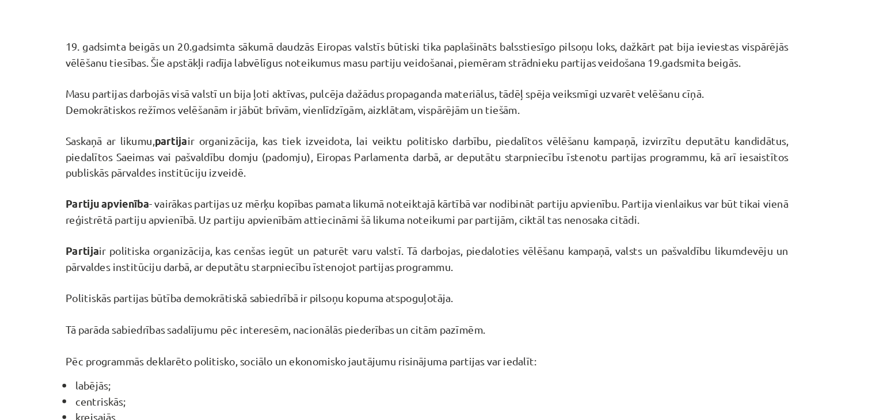
scroll to position [0, 0]
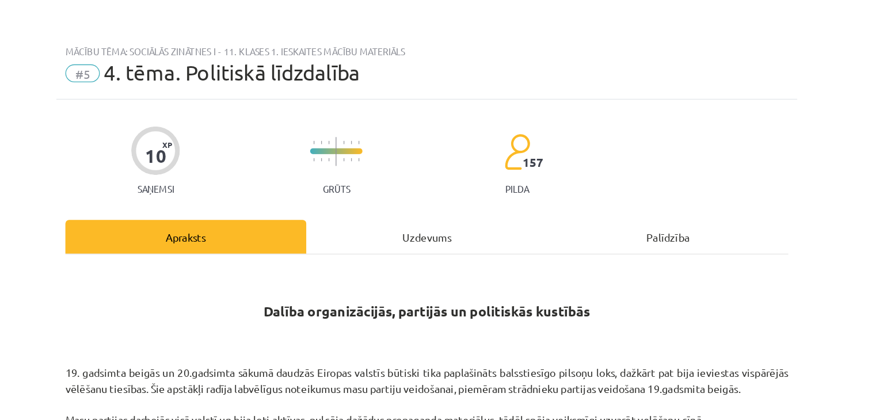
drag, startPoint x: 400, startPoint y: 1, endPoint x: 603, endPoint y: 25, distance: 205.3
click at [603, 25] on div "Mācību tēma: Sociālās zinātnes i - 11. klases 1. ieskaites mācību materiāls #5 …" at bounding box center [442, 210] width 884 height 420
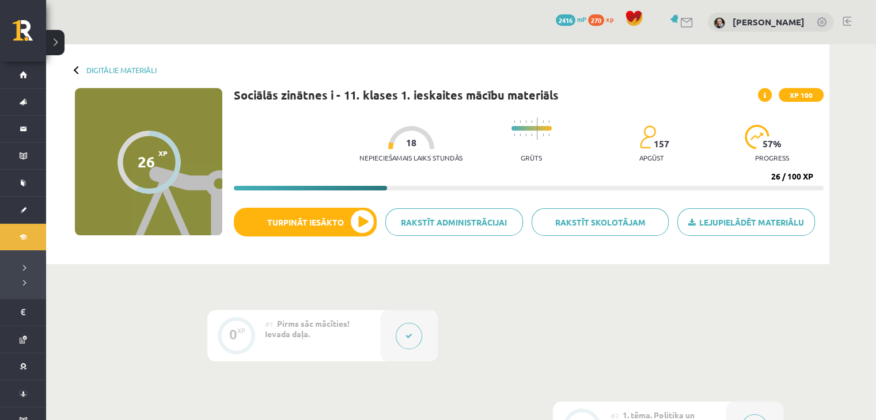
click at [823, 22] on link at bounding box center [822, 23] width 12 height 12
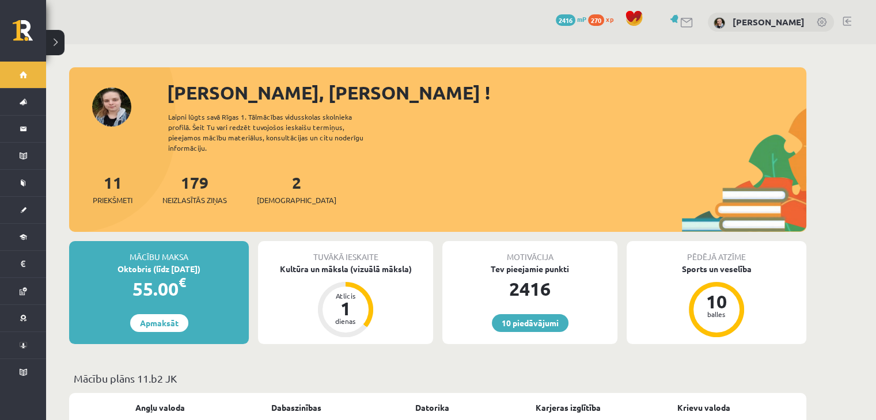
click at [819, 17] on div "[PERSON_NAME]" at bounding box center [771, 23] width 126 height 20
click at [825, 21] on link at bounding box center [822, 23] width 12 height 12
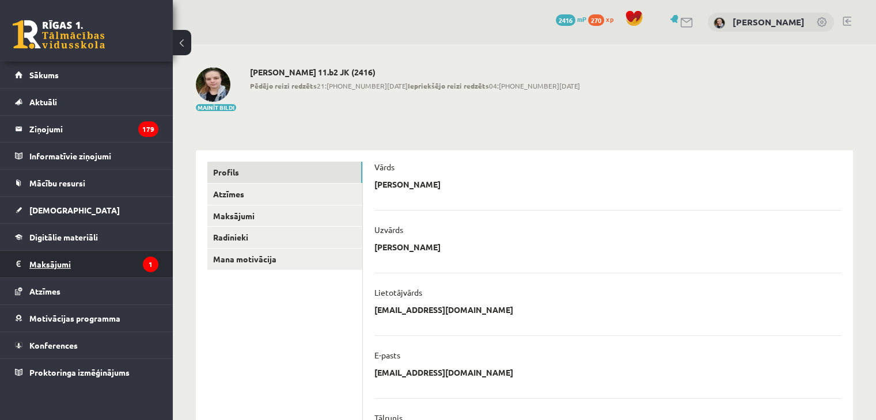
click at [64, 271] on legend "Maksājumi 1" at bounding box center [93, 264] width 129 height 26
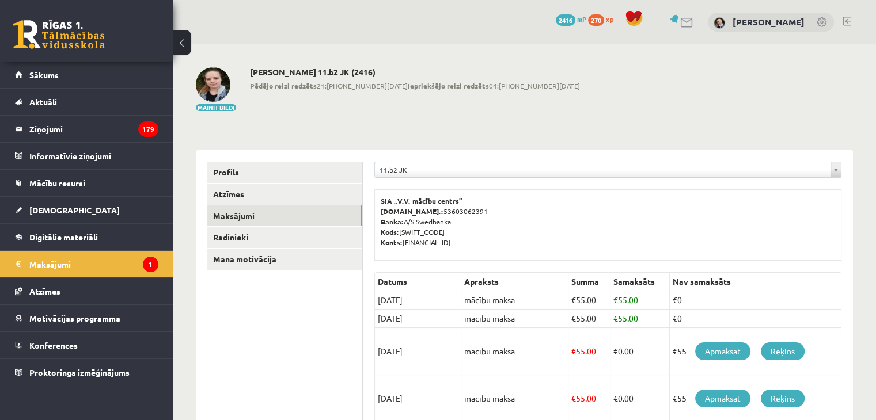
click at [653, 73] on div "Mainīt bildi Dita Maija Kalniņa-Rainska 11.b2 JK (2416) Pēdējo reizi redzēts 21…" at bounding box center [524, 89] width 657 height 45
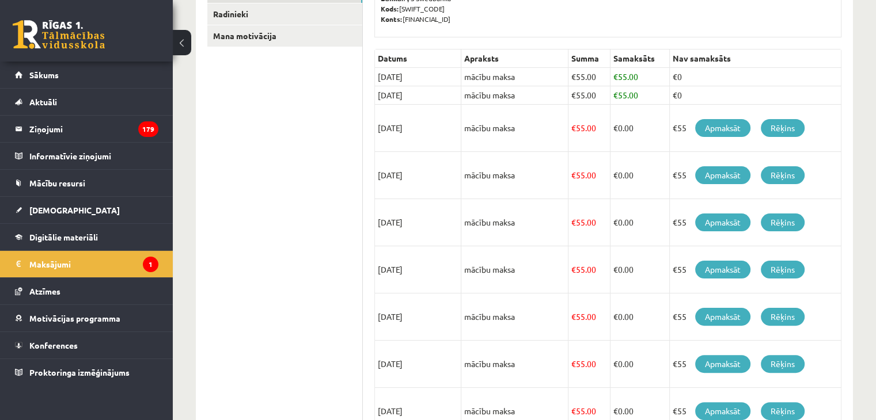
scroll to position [218, 0]
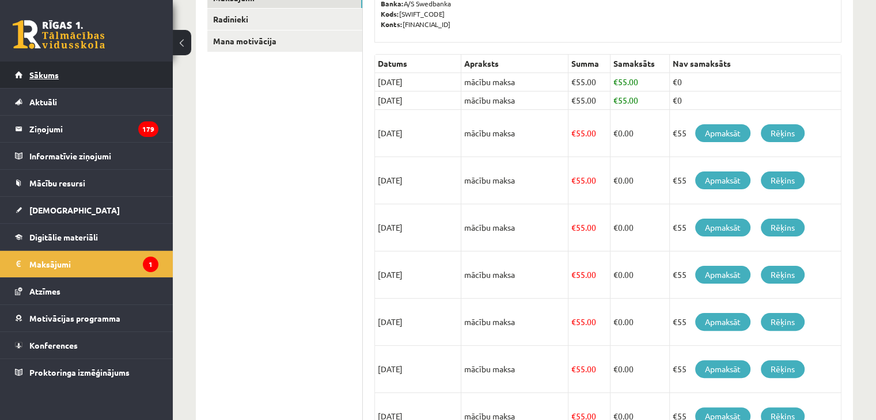
click at [59, 74] on link "Sākums" at bounding box center [86, 75] width 143 height 26
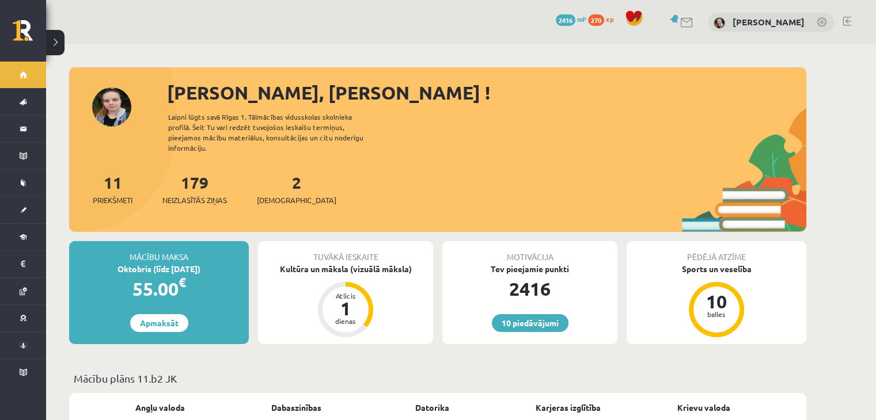
click at [588, 17] on span "270" at bounding box center [596, 20] width 16 height 12
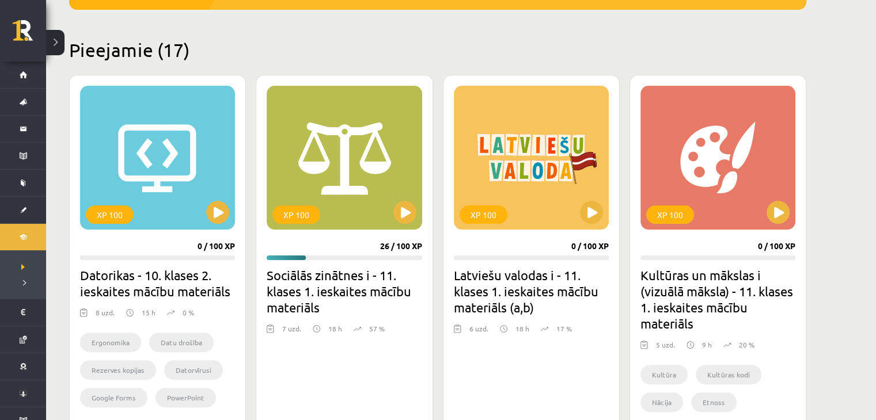
scroll to position [345, 0]
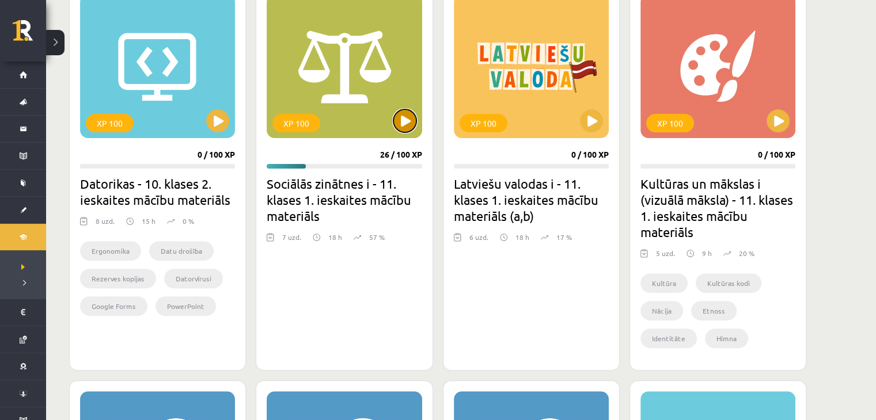
click at [404, 121] on button at bounding box center [404, 120] width 23 height 23
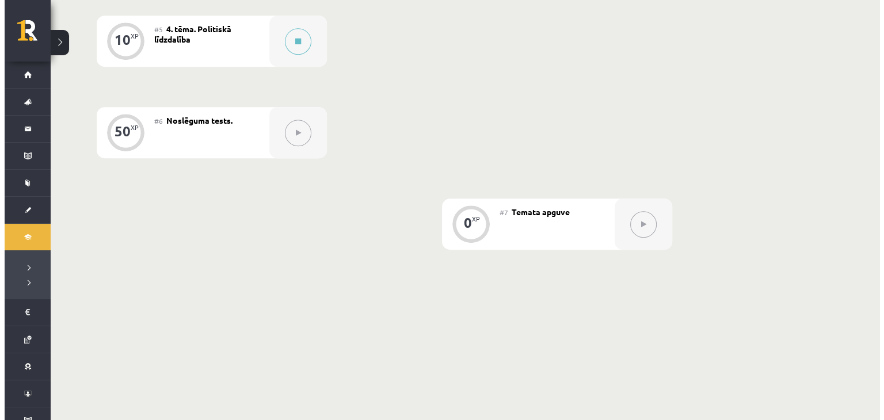
scroll to position [660, 0]
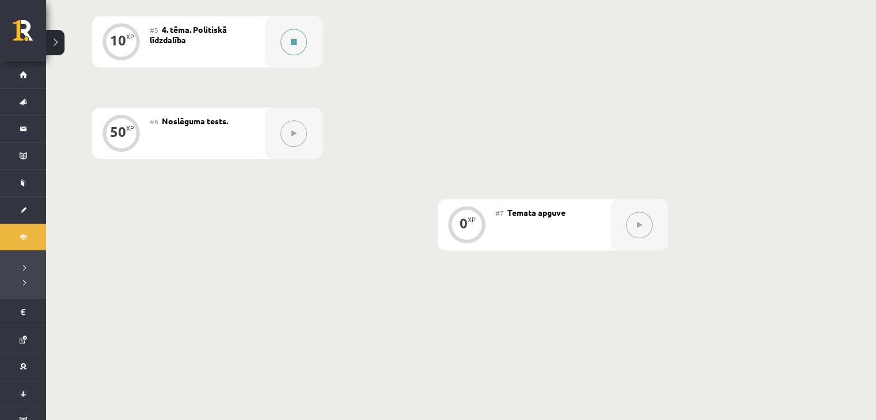
click at [288, 53] on button at bounding box center [293, 42] width 26 height 26
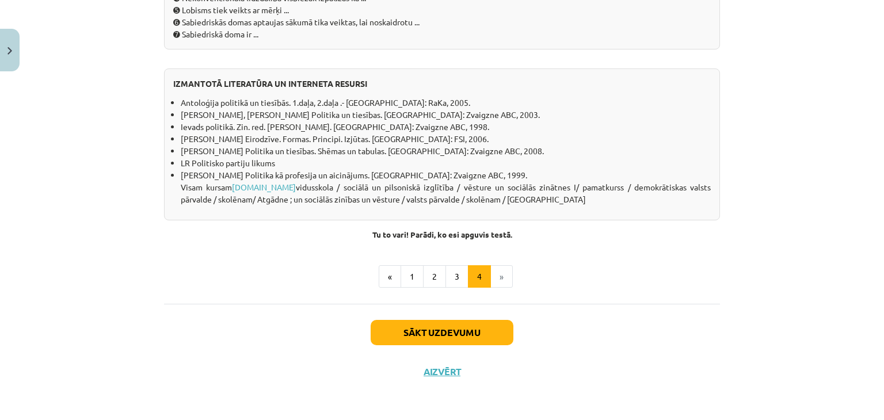
scroll to position [1090, 0]
click at [457, 334] on button "Sākt uzdevumu" at bounding box center [442, 332] width 143 height 25
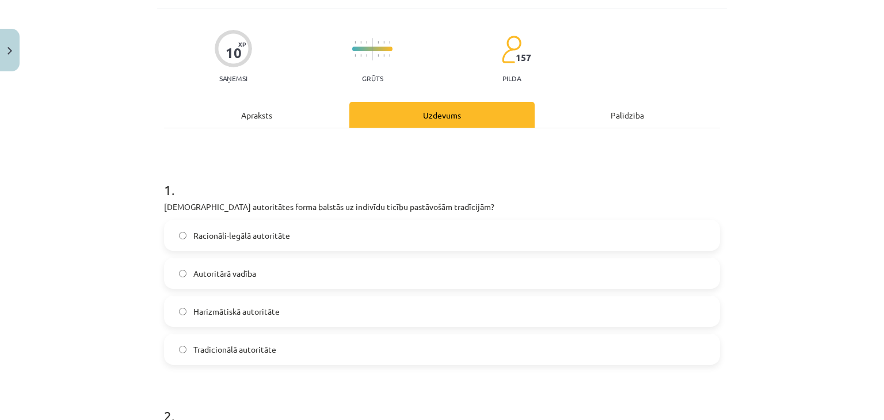
scroll to position [73, 0]
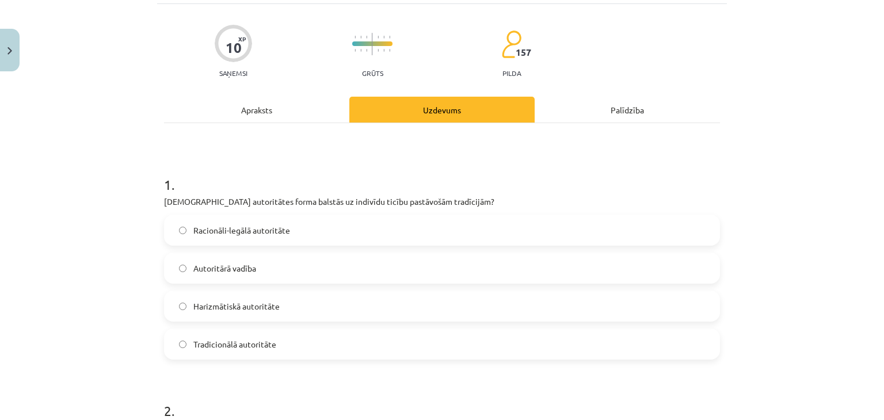
click at [294, 343] on label "Tradicionālā autoritāte" at bounding box center [442, 344] width 554 height 29
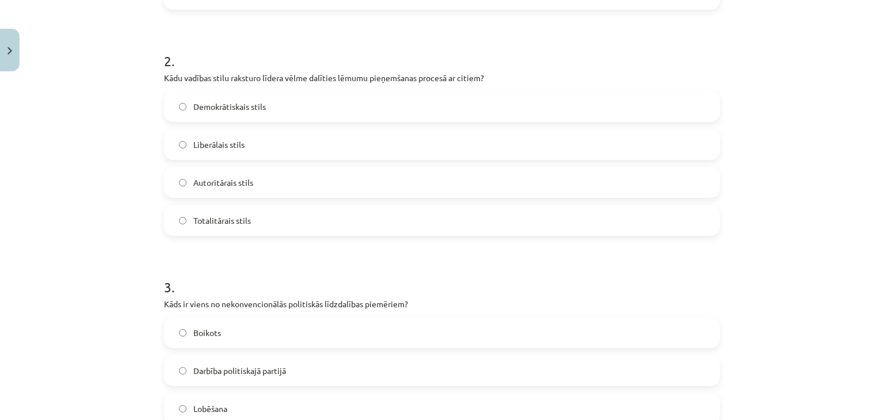
scroll to position [429, 0]
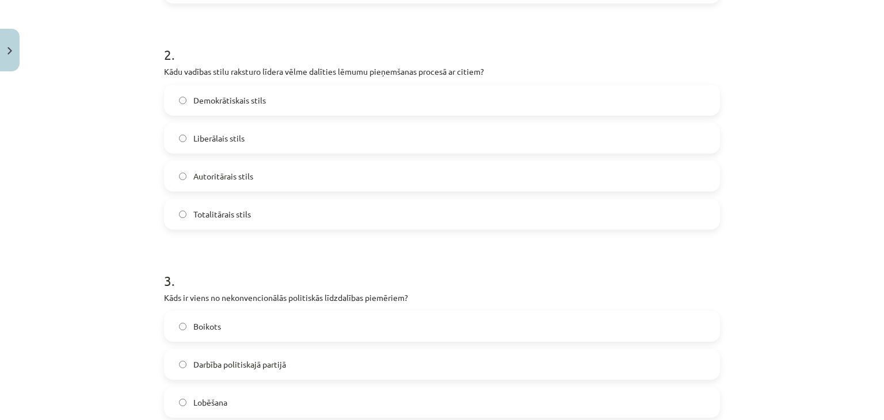
click at [355, 97] on label "Demokrātiskais stils" at bounding box center [442, 100] width 554 height 29
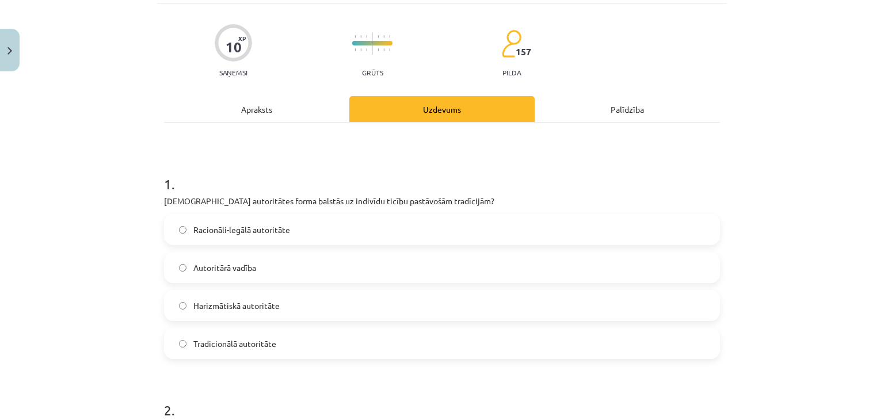
scroll to position [73, 0]
click at [282, 101] on div "Apraksts" at bounding box center [256, 110] width 185 height 26
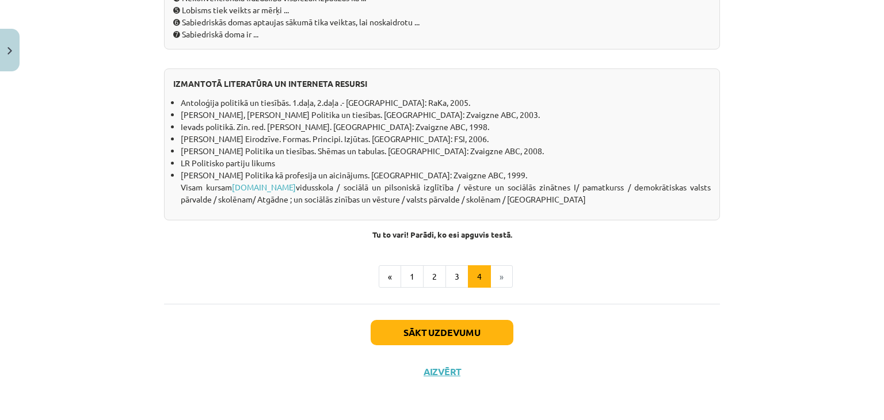
scroll to position [1090, 0]
click at [454, 274] on button "3" at bounding box center [457, 276] width 23 height 23
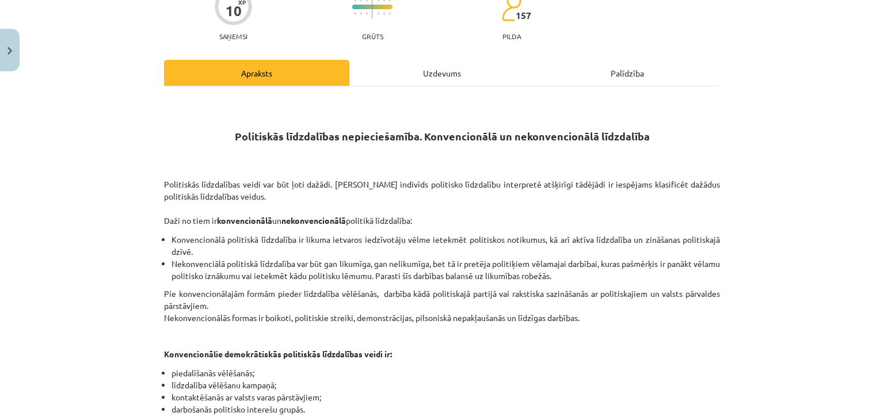
scroll to position [99, 0]
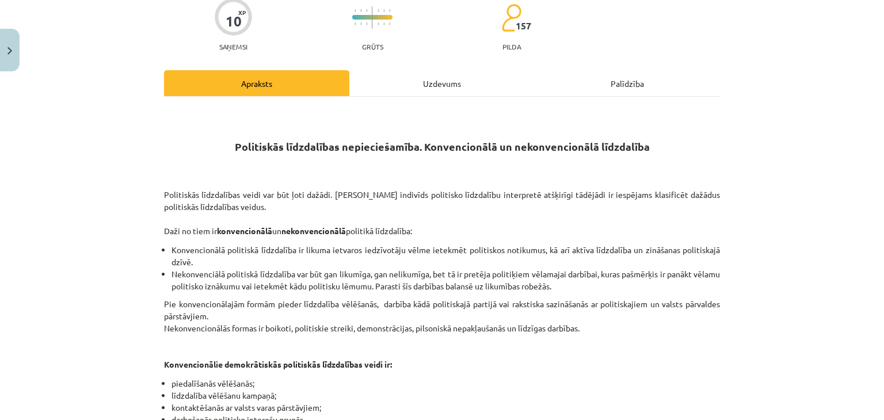
click at [427, 73] on div "Uzdevums" at bounding box center [441, 83] width 185 height 26
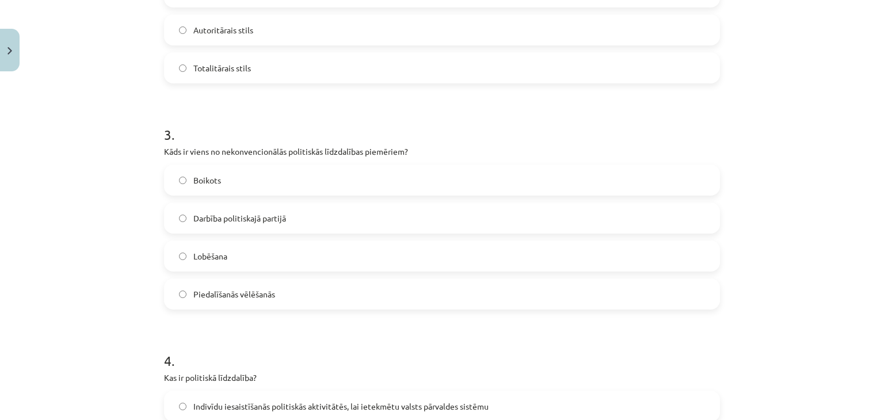
scroll to position [577, 0]
click at [325, 178] on label "Boikots" at bounding box center [442, 178] width 554 height 29
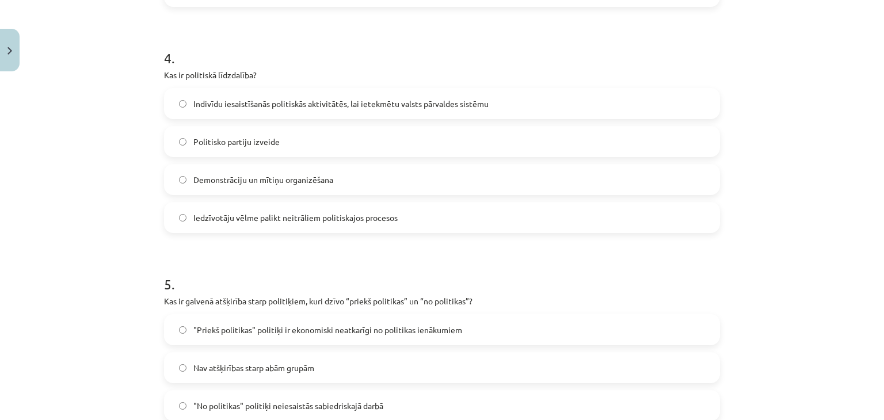
scroll to position [895, 0]
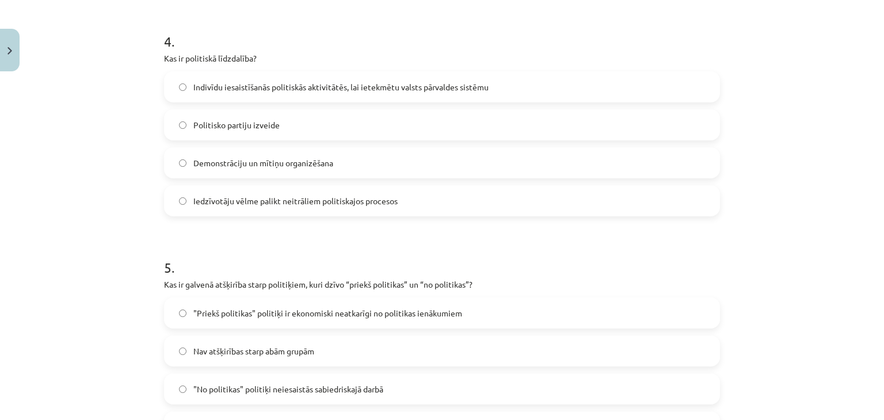
click at [364, 90] on span "Indivīdu iesaistīšanās politiskās aktivitātēs, lai ietekmētu valsts pārvaldes s…" at bounding box center [340, 87] width 295 height 12
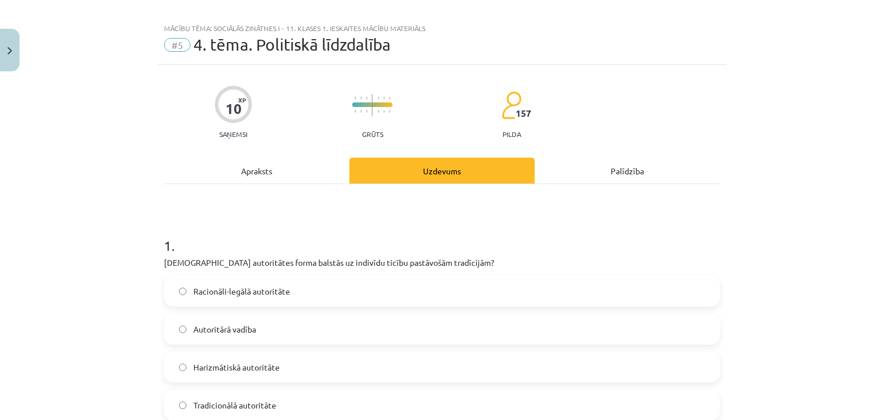
scroll to position [0, 0]
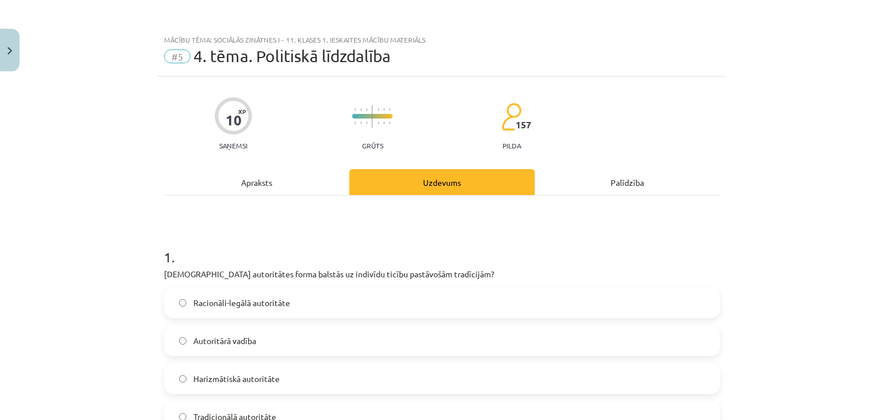
click at [284, 183] on div "Apraksts" at bounding box center [256, 182] width 185 height 26
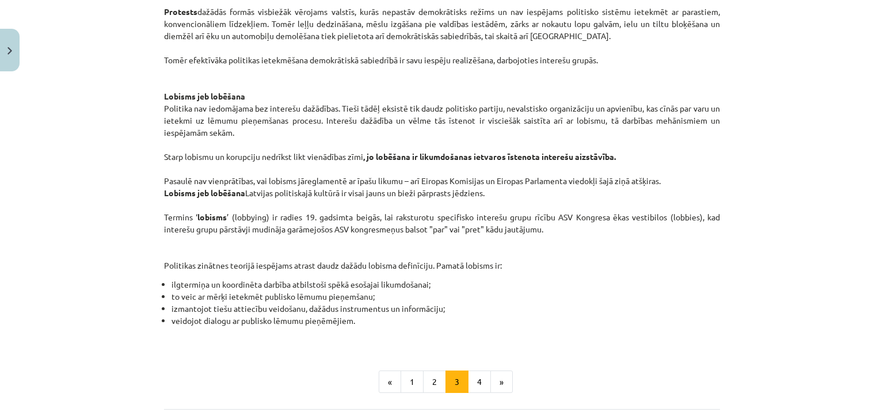
scroll to position [666, 0]
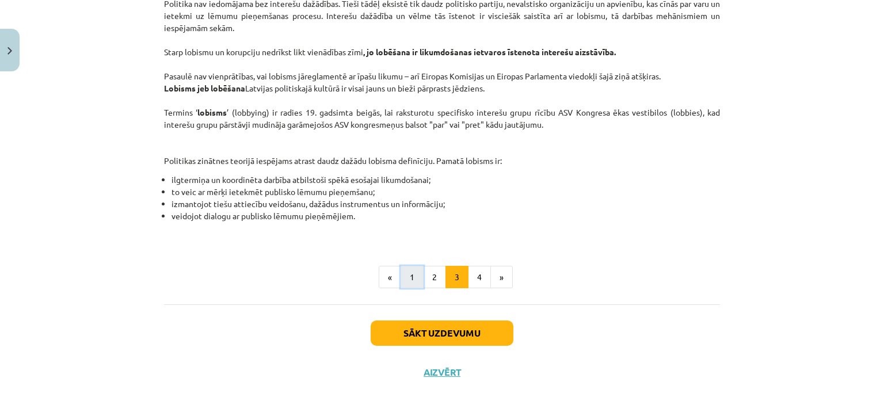
click at [413, 276] on button "1" at bounding box center [412, 277] width 23 height 23
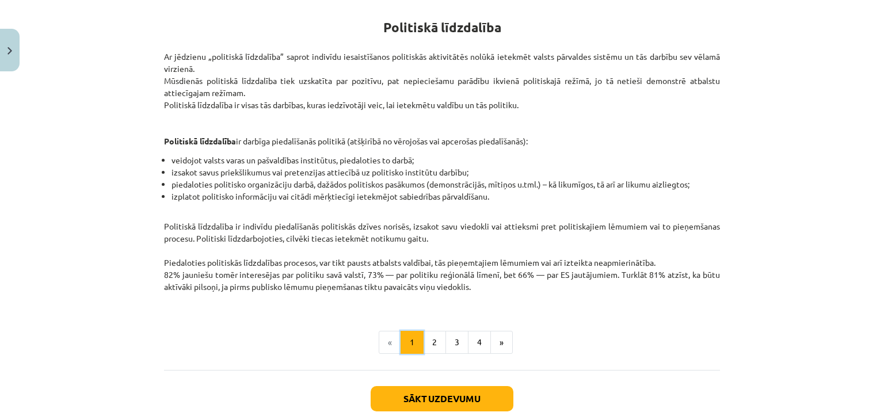
scroll to position [206, 0]
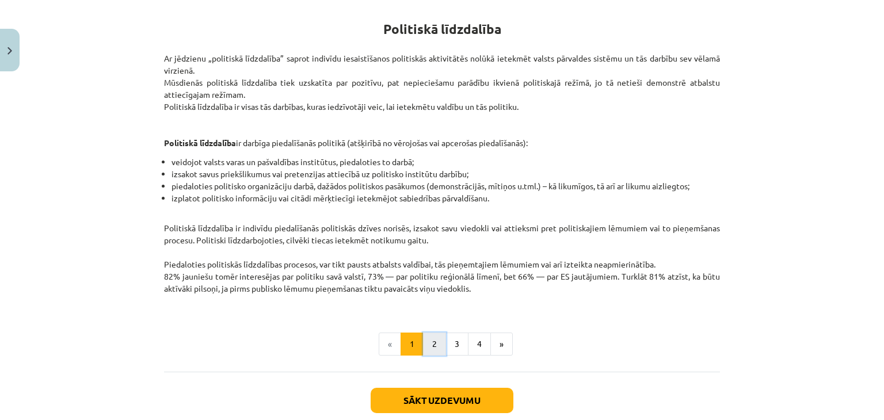
click at [431, 343] on button "2" at bounding box center [434, 344] width 23 height 23
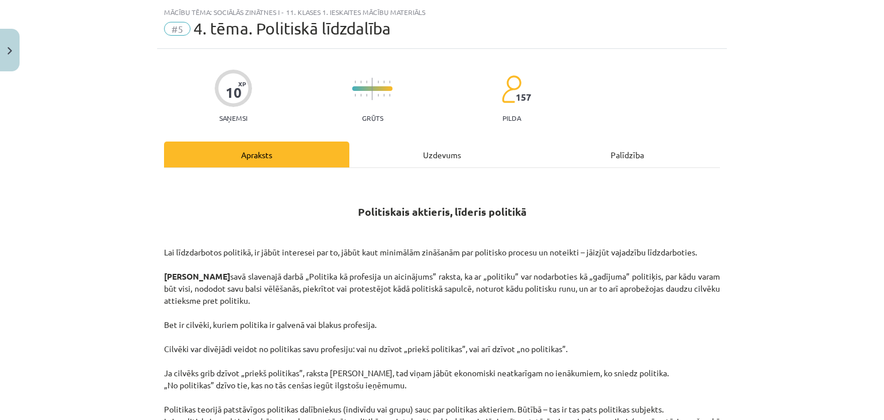
scroll to position [0, 0]
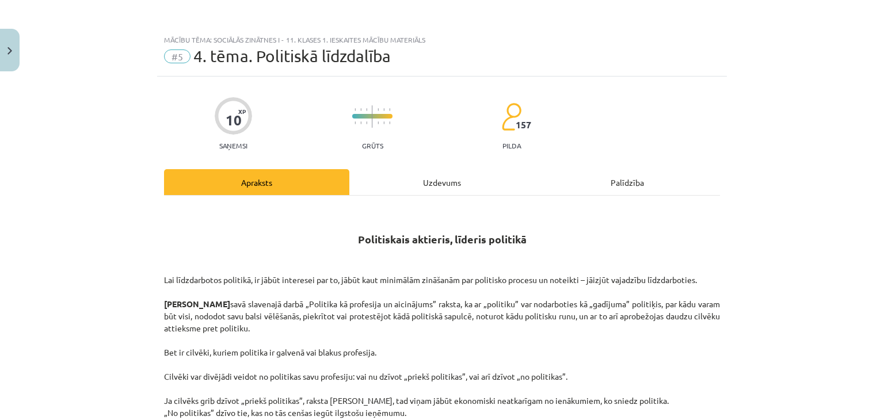
click at [412, 185] on div "Uzdevums" at bounding box center [441, 182] width 185 height 26
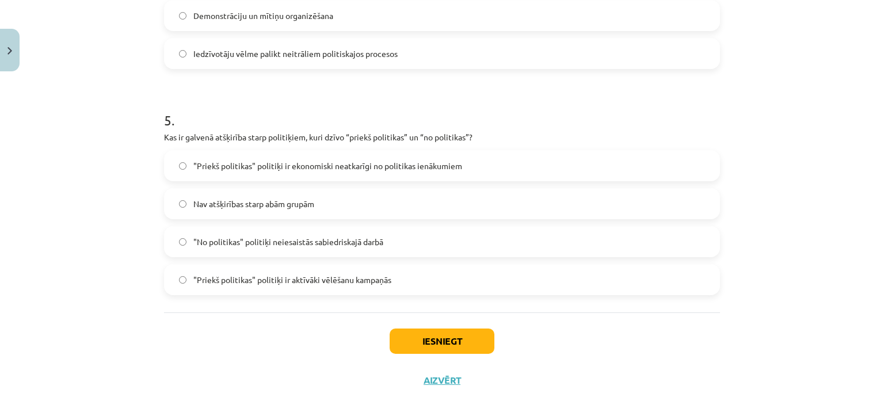
scroll to position [1050, 0]
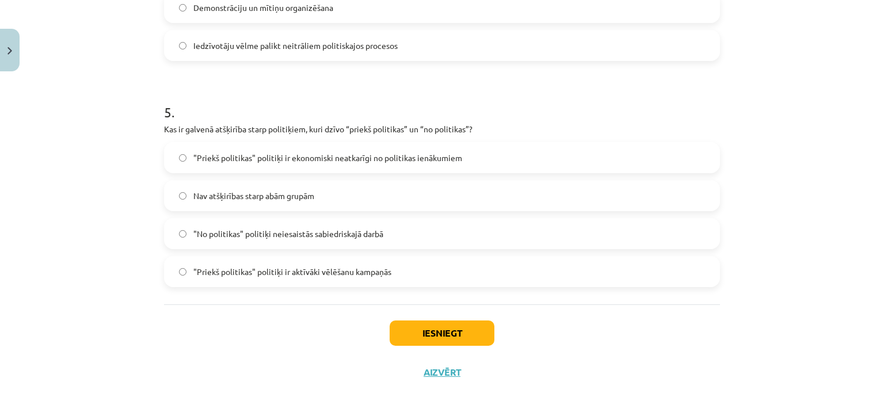
click at [401, 159] on span ""Priekš politikas" politiķi ir ekonomiski neatkarīgi no politikas ienākumiem" at bounding box center [327, 158] width 269 height 12
click at [459, 327] on button "Iesniegt" at bounding box center [442, 333] width 105 height 25
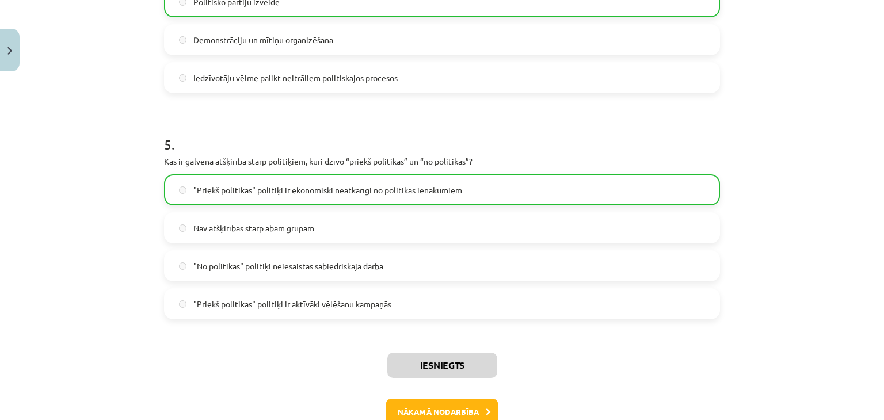
scroll to position [1087, 0]
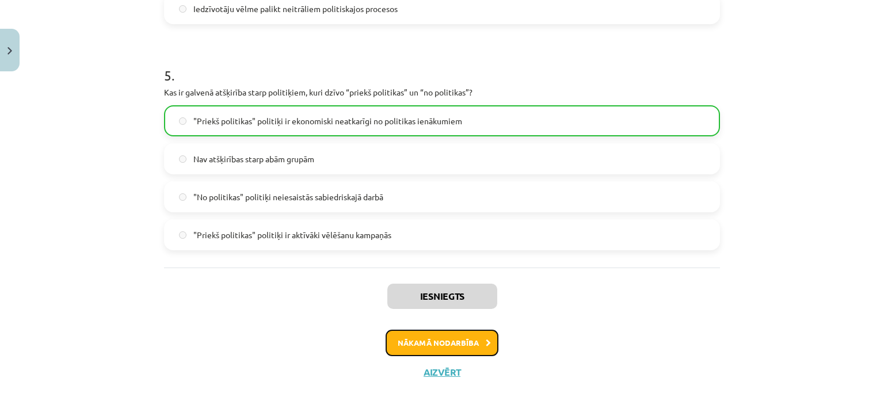
click at [467, 345] on button "Nākamā nodarbība" at bounding box center [442, 343] width 113 height 26
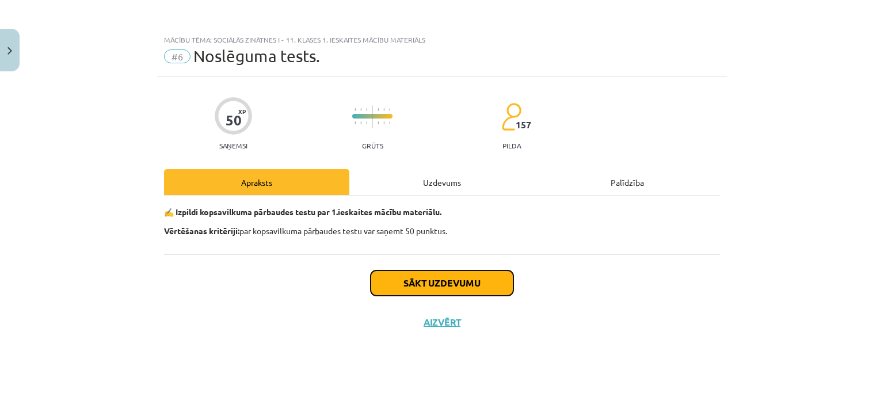
click at [449, 288] on button "Sākt uzdevumu" at bounding box center [442, 283] width 143 height 25
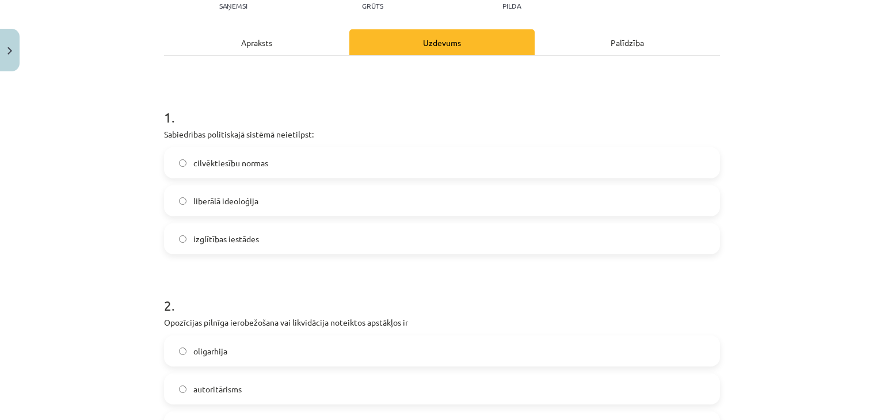
scroll to position [140, 0]
click at [306, 238] on label "izglītības iestādes" at bounding box center [442, 238] width 554 height 29
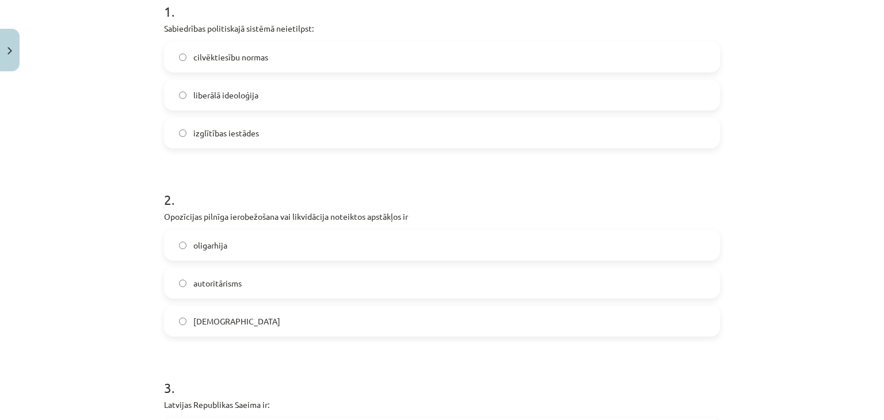
scroll to position [245, 0]
click at [306, 238] on label "oligarhija" at bounding box center [442, 245] width 554 height 29
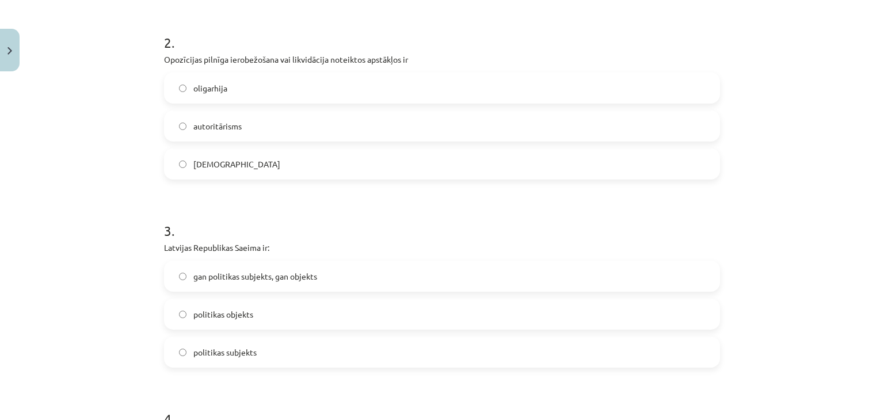
scroll to position [406, 0]
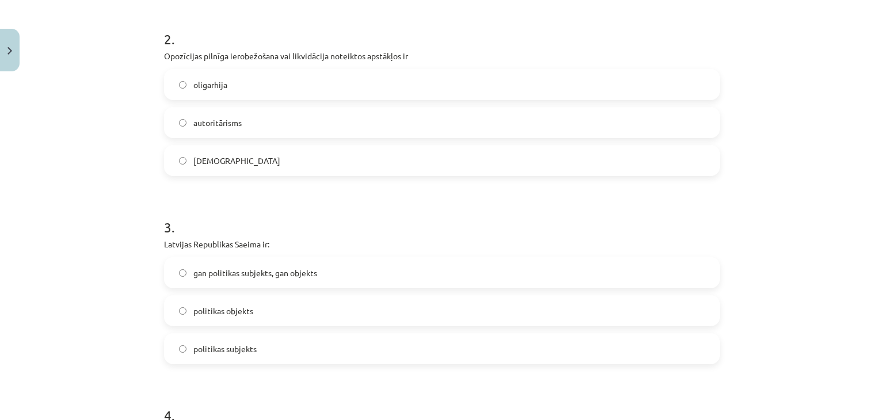
click at [324, 272] on label "gan politikas subjekts, gan objekts" at bounding box center [442, 272] width 554 height 29
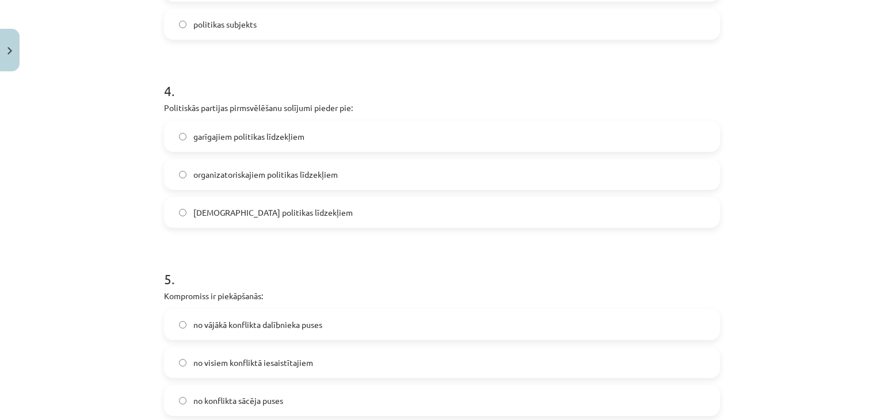
scroll to position [732, 0]
click at [345, 176] on label "organizatoriskajiem politikas līdzekļiem" at bounding box center [442, 173] width 554 height 29
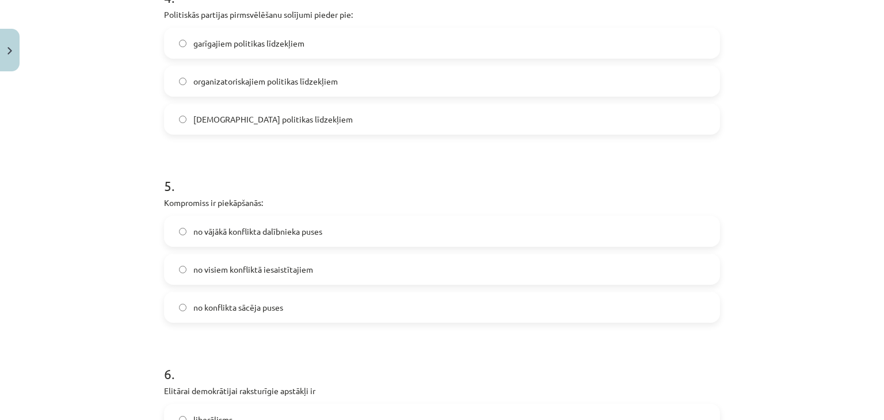
scroll to position [827, 0]
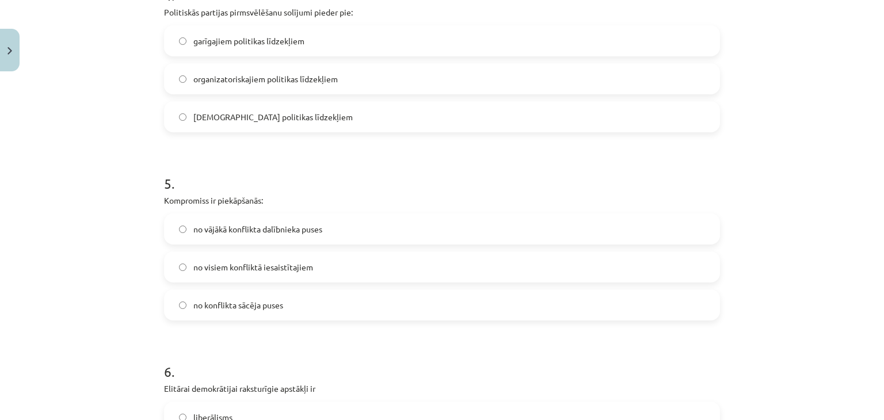
click at [325, 256] on label "no visiem konfliktā iesaistītajiem" at bounding box center [442, 267] width 554 height 29
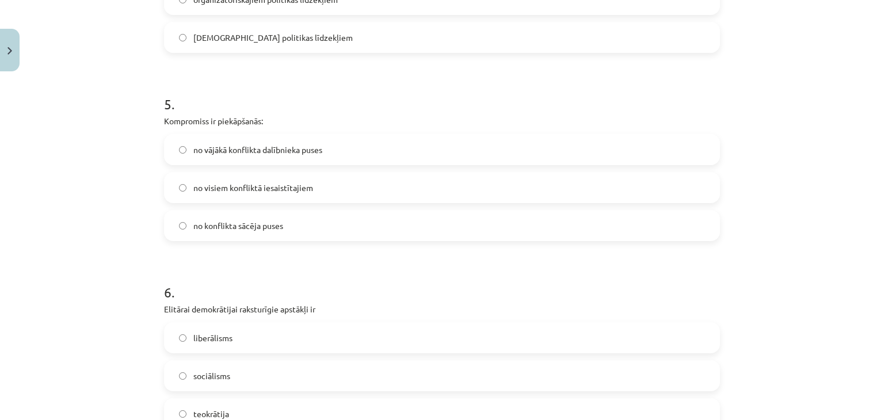
scroll to position [910, 0]
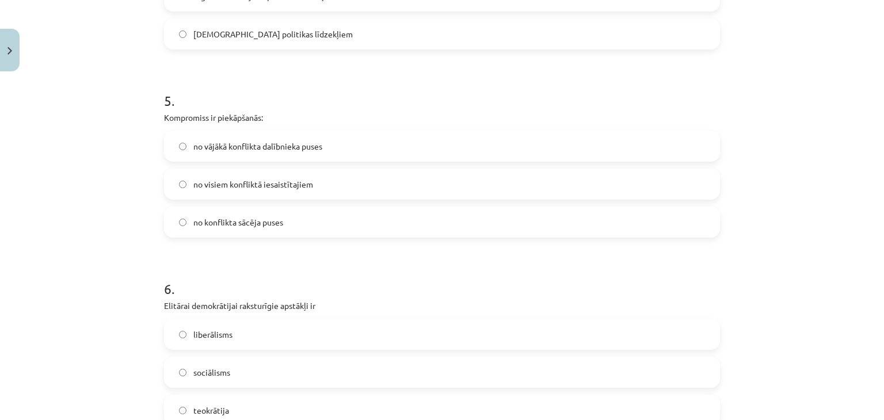
drag, startPoint x: 325, startPoint y: 256, endPoint x: 357, endPoint y: 270, distance: 35.1
click at [357, 270] on form "1 . Sabiedrības politiskajā sistēmā neietilpst: cilvēktiesību normas liberālā i…" at bounding box center [442, 250] width 556 height 1860
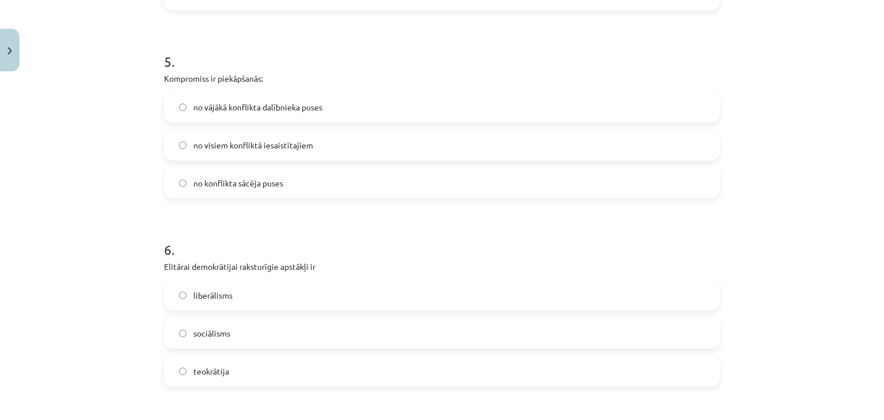
scroll to position [951, 0]
click at [314, 286] on label "liberālisms" at bounding box center [442, 293] width 554 height 29
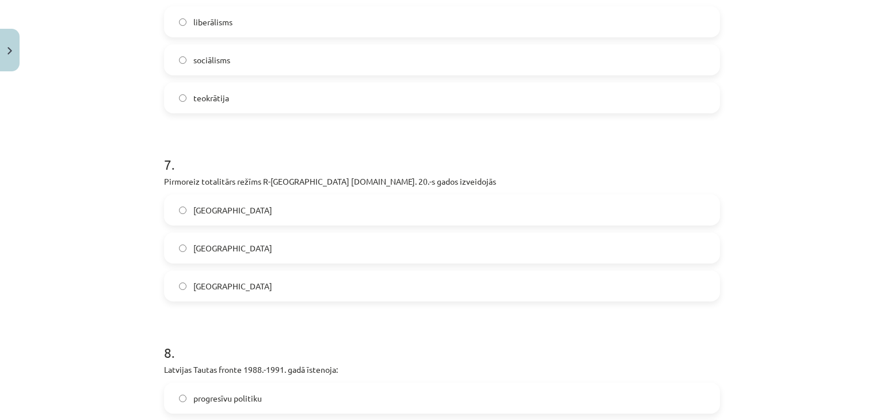
scroll to position [1229, 0]
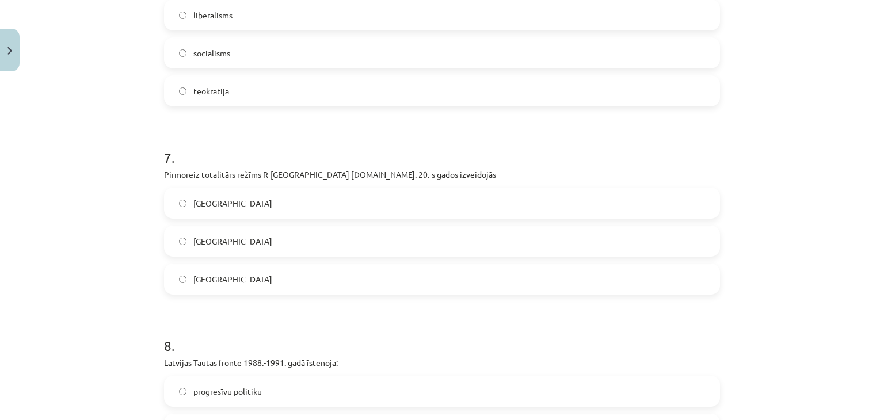
click at [263, 242] on label "Vācijā" at bounding box center [442, 241] width 554 height 29
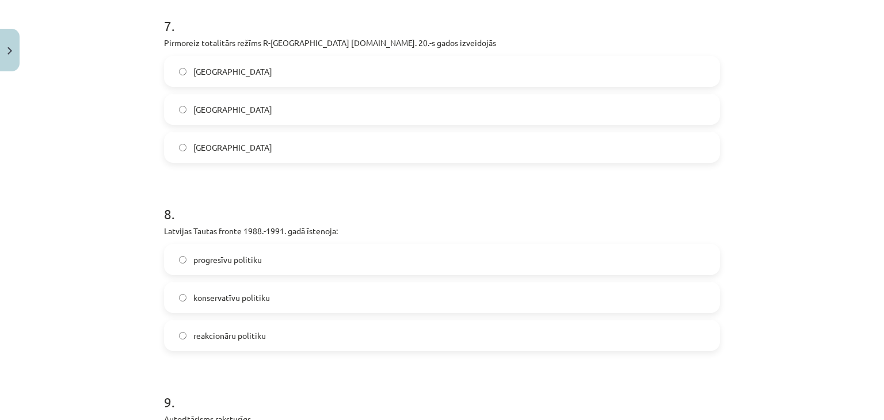
scroll to position [1362, 0]
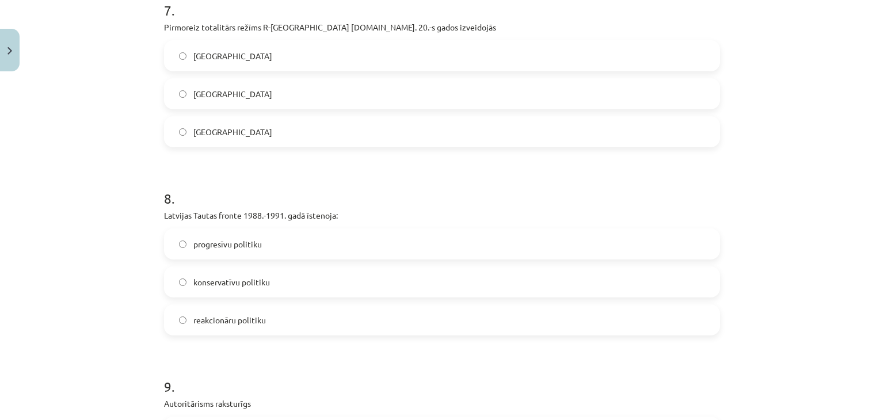
click at [295, 293] on label "konservatīvu politiku" at bounding box center [442, 282] width 554 height 29
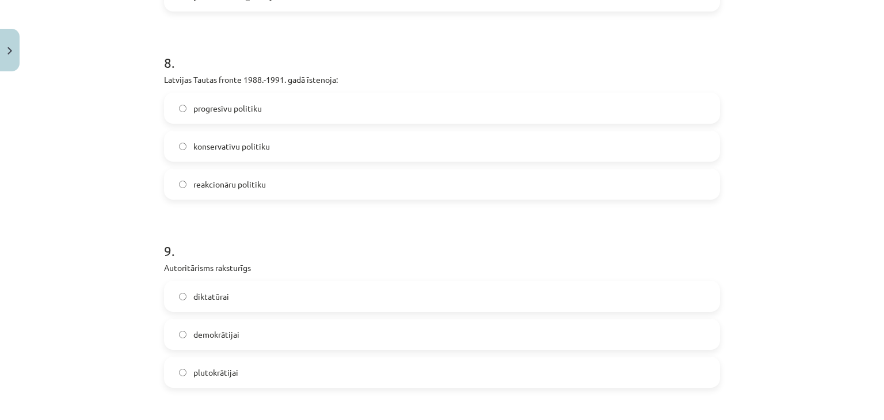
scroll to position [1514, 0]
click at [284, 298] on label "diktatūrai" at bounding box center [442, 294] width 554 height 29
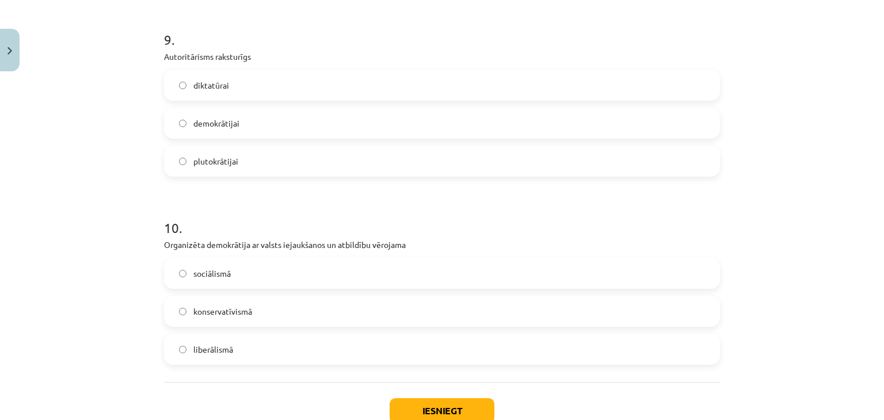
scroll to position [1724, 0]
click at [288, 282] on label "sociālismā" at bounding box center [442, 272] width 554 height 29
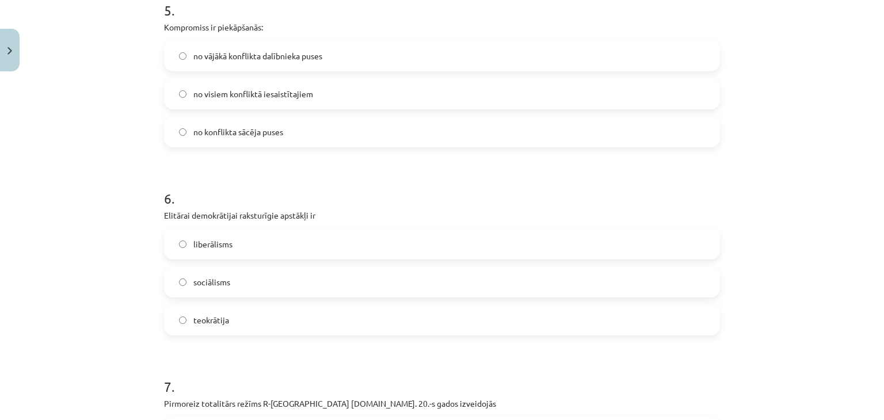
scroll to position [1801, 0]
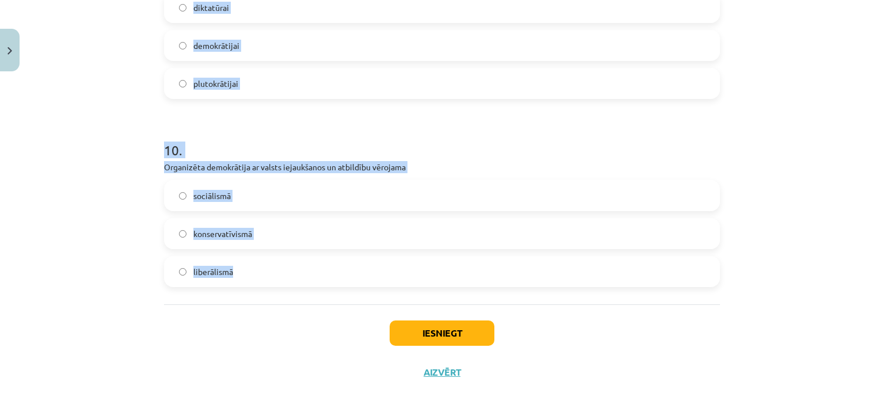
drag, startPoint x: 147, startPoint y: 246, endPoint x: 368, endPoint y: 284, distance: 224.9
click at [368, 284] on div "Mācību tēma: Sociālās zinātnes i - 11. klases 1. ieskaites mācību materiāls #6 …" at bounding box center [442, 210] width 884 height 420
copy form "1 . Sabiedrības politiskajā sistēmā neietilpst: cilvēktiesību normas liberālā i…"
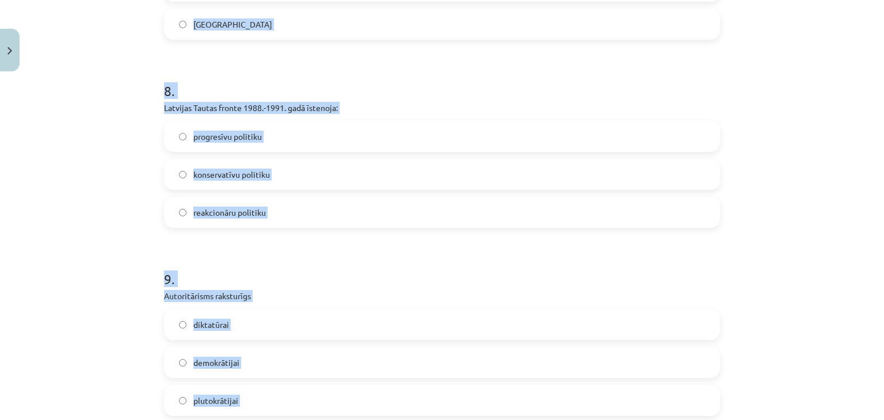
scroll to position [1474, 0]
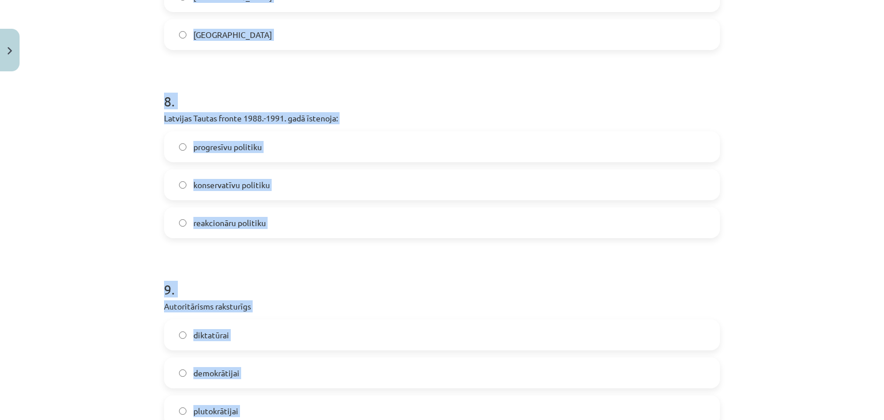
click at [331, 261] on h1 "9 ." at bounding box center [442, 279] width 556 height 36
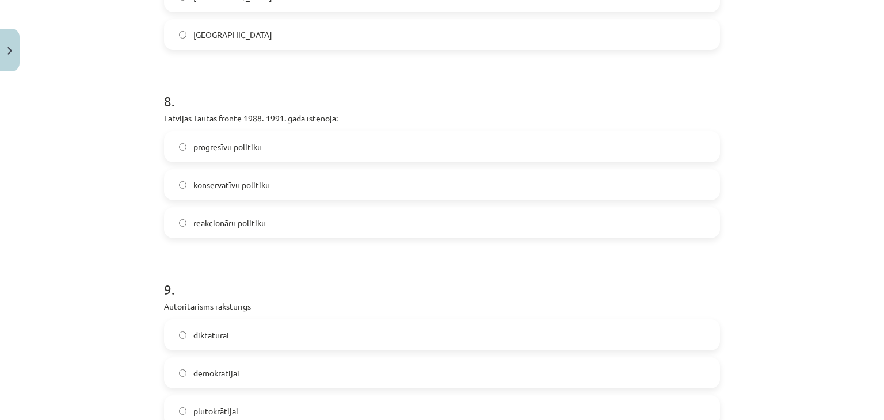
click at [318, 150] on label "progresīvu politiku" at bounding box center [442, 146] width 554 height 29
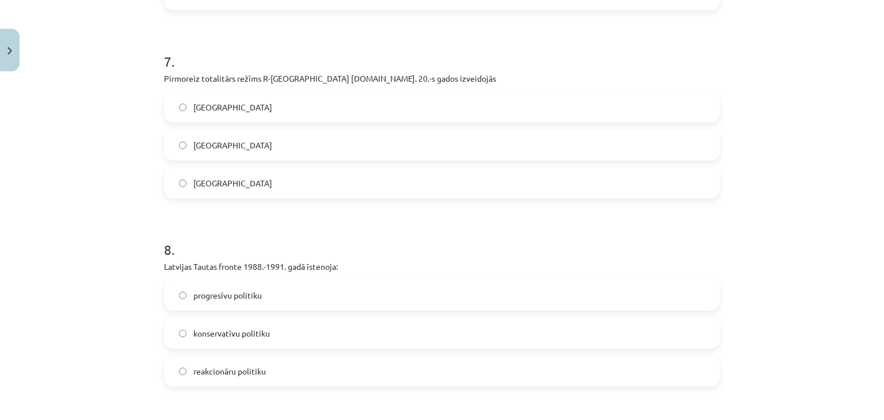
scroll to position [1322, 0]
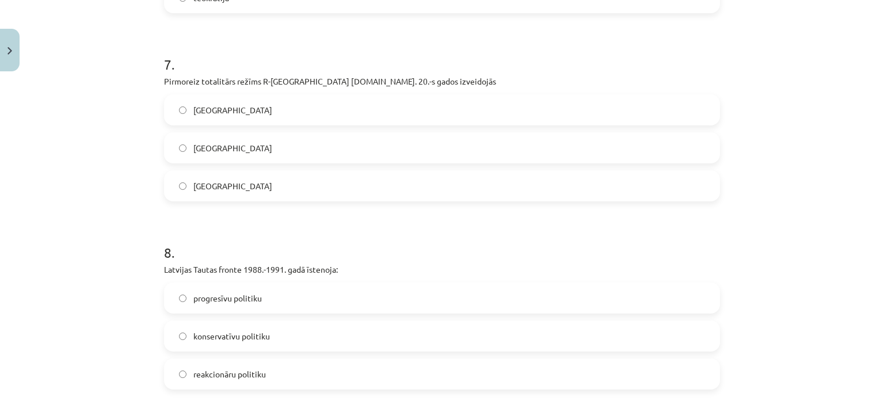
click at [302, 102] on label "Itālijā" at bounding box center [442, 110] width 554 height 29
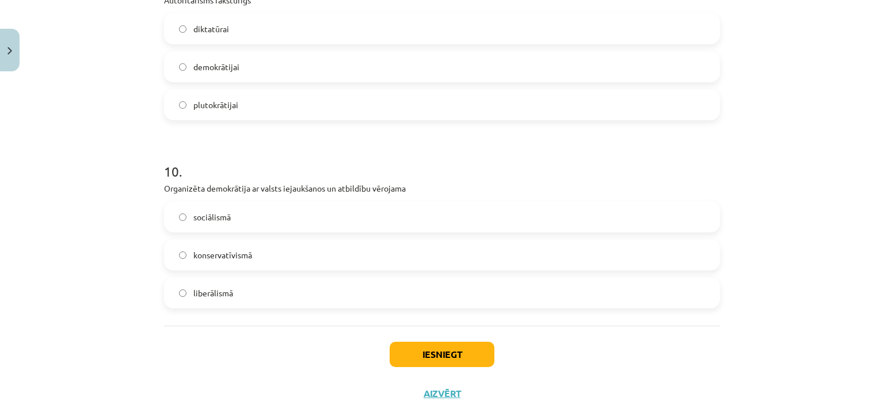
scroll to position [1781, 0]
click at [414, 358] on button "Iesniegt" at bounding box center [442, 353] width 105 height 25
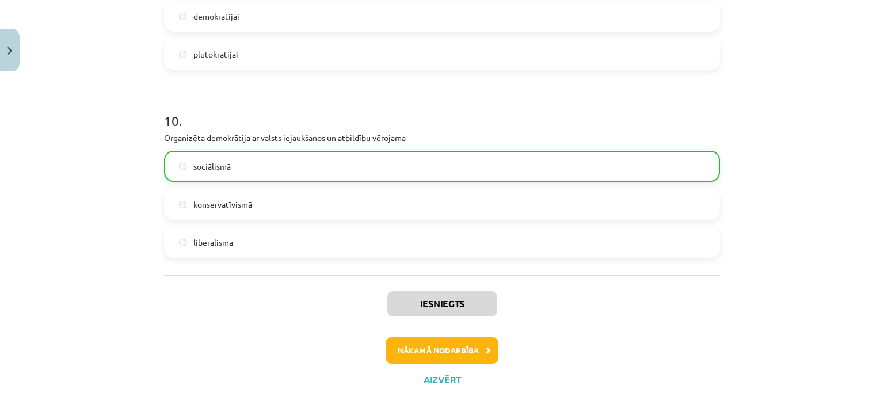
scroll to position [1838, 0]
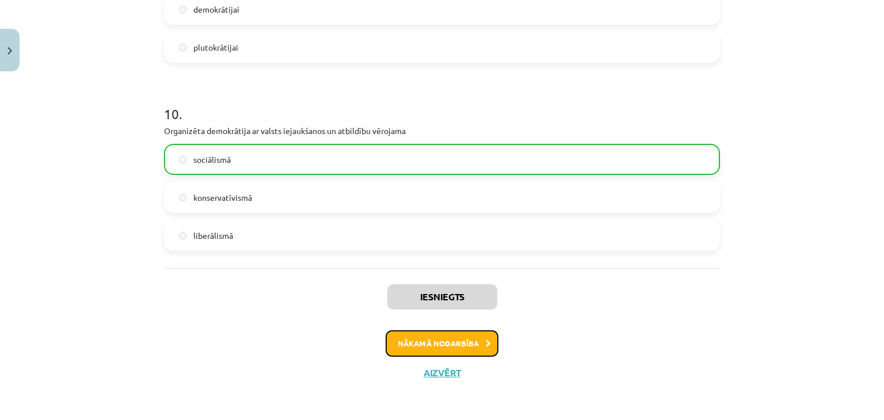
click at [417, 334] on button "Nākamā nodarbība" at bounding box center [442, 343] width 113 height 26
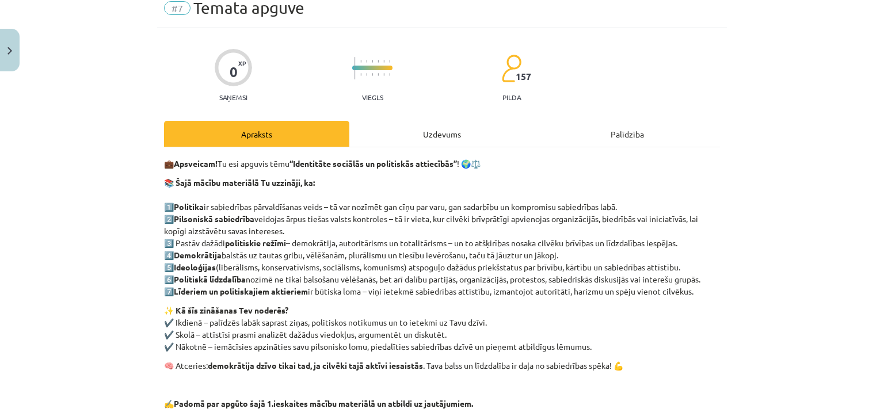
scroll to position [171, 0]
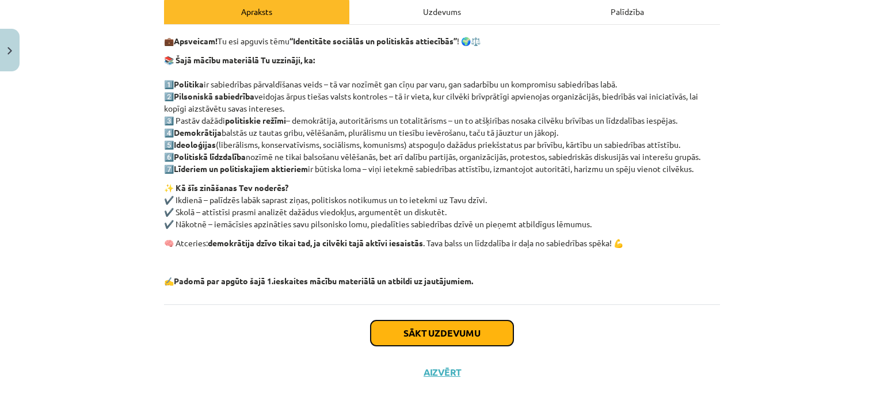
click at [474, 334] on button "Sākt uzdevumu" at bounding box center [442, 333] width 143 height 25
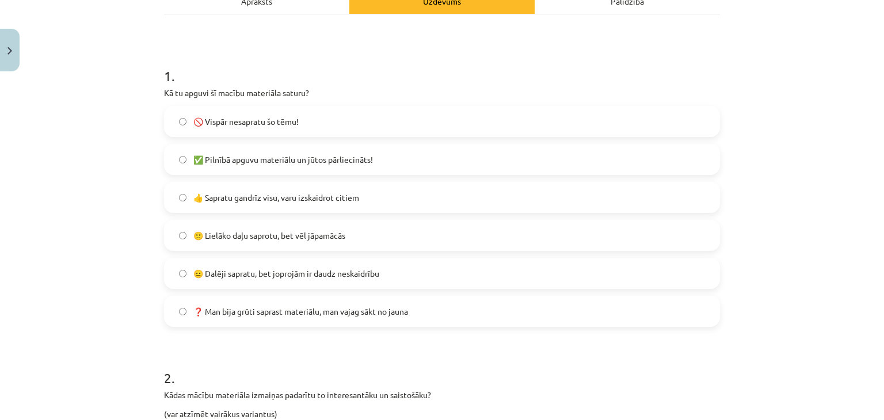
scroll to position [189, 0]
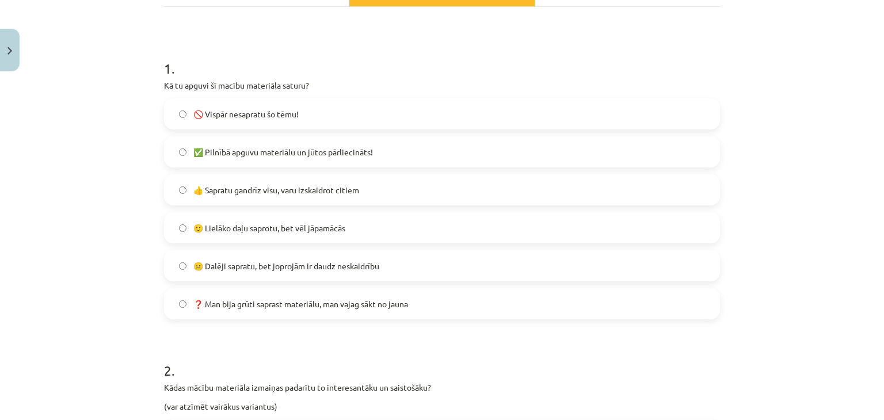
click at [390, 266] on label "😐 Dalēji sapratu, bet joprojām ir daudz neskaidrību" at bounding box center [442, 266] width 554 height 29
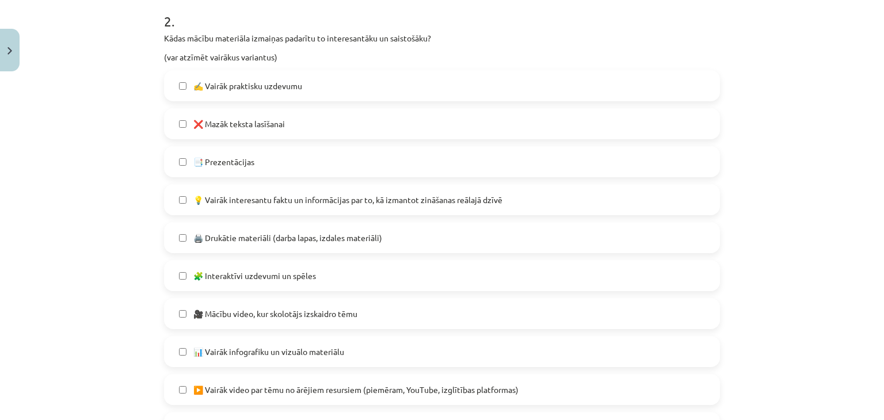
scroll to position [537, 0]
click at [286, 123] on label "❌ Mazāk teksta lasīšanai" at bounding box center [442, 125] width 554 height 29
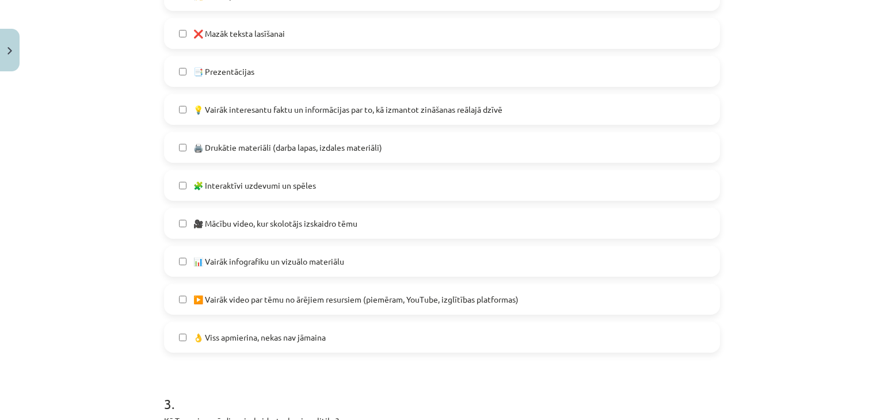
scroll to position [631, 0]
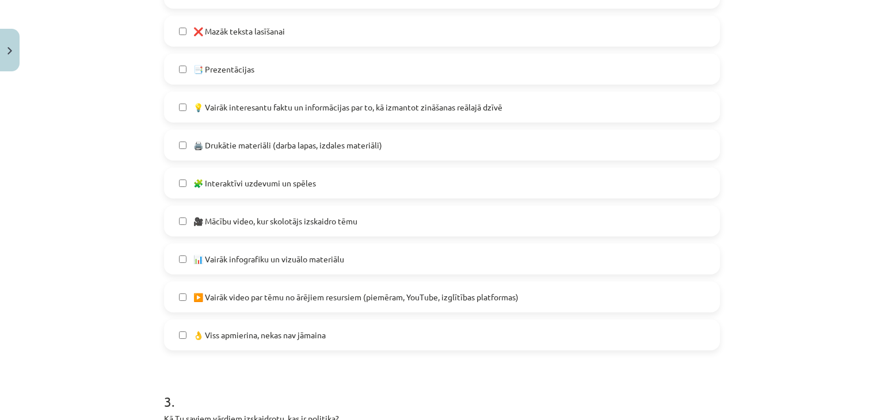
click at [273, 107] on span "💡 Vairāk interesantu faktu un informācijas par to, kā izmantot zināšanas reālaj…" at bounding box center [347, 107] width 309 height 12
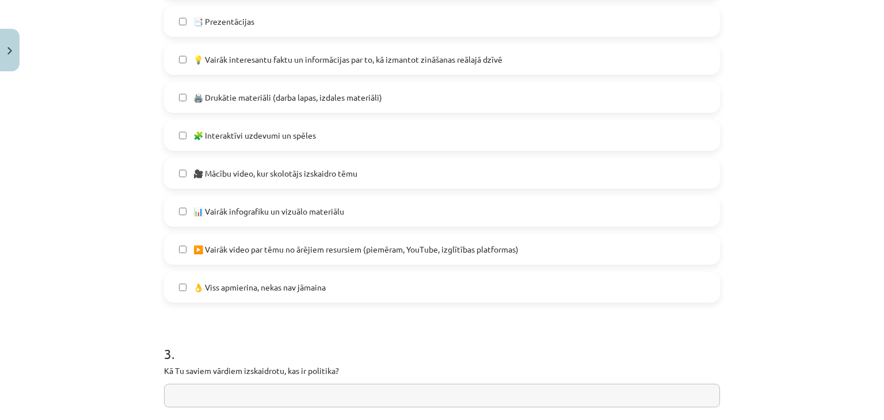
scroll to position [686, 0]
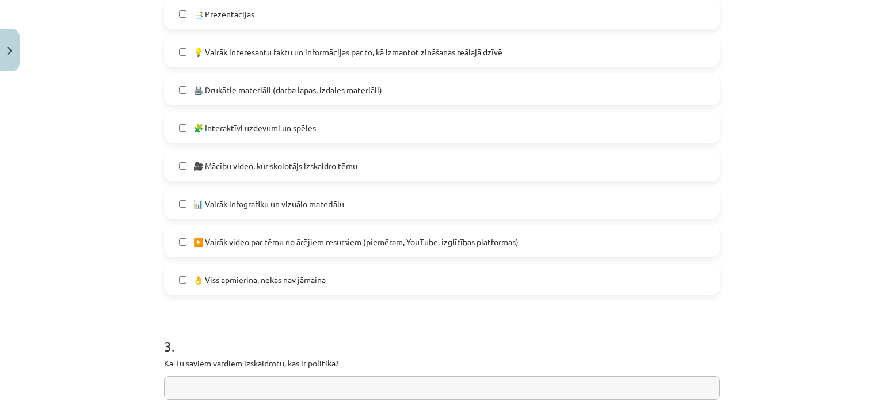
click at [286, 132] on span "🧩 Interaktīvi uzdevumi un spēles" at bounding box center [254, 128] width 123 height 12
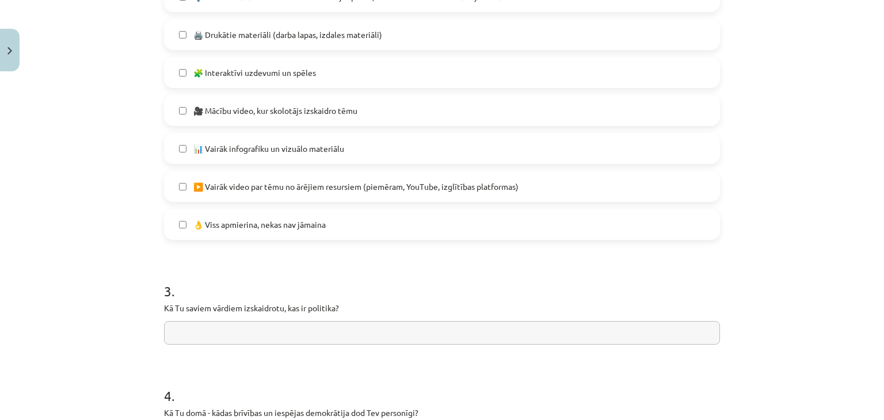
scroll to position [744, 0]
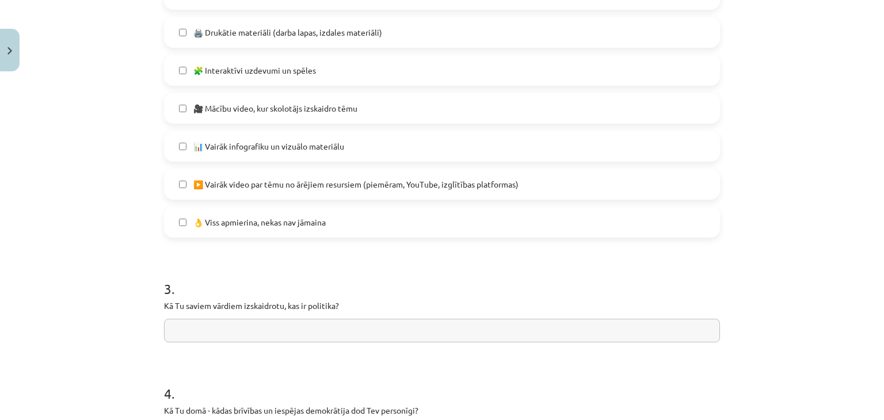
click at [290, 111] on span "🎥 Mācību video, kur skolotājs izskaidro tēmu" at bounding box center [275, 108] width 164 height 12
click at [317, 180] on span "▶️ Vairāk video par tēmu no ārējiem resursiem (piemēram, YouTube, izglītības pl…" at bounding box center [355, 184] width 325 height 12
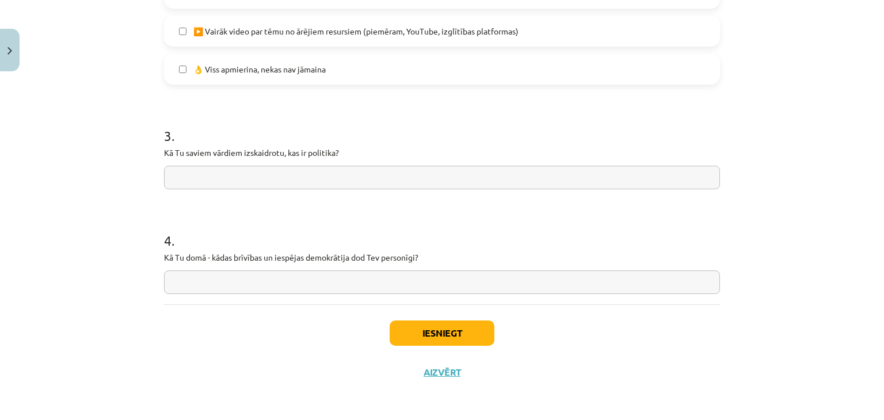
scroll to position [898, 0]
click at [301, 281] on input "text" at bounding box center [442, 282] width 556 height 24
type input "*"
click at [408, 328] on button "Iesniegt" at bounding box center [442, 332] width 105 height 25
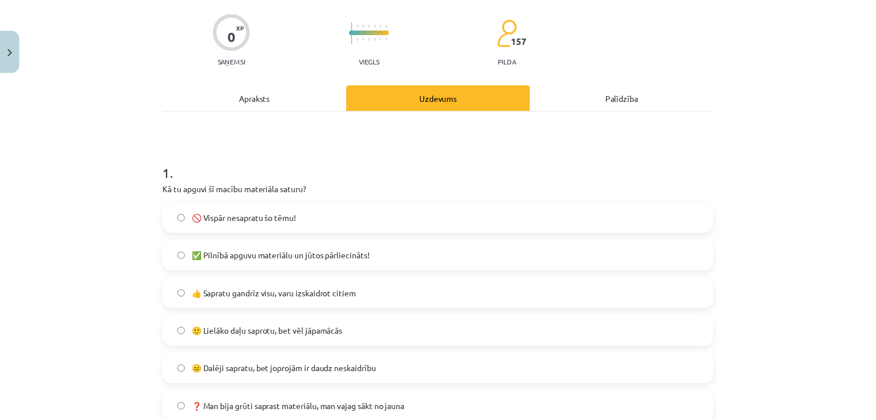
scroll to position [0, 0]
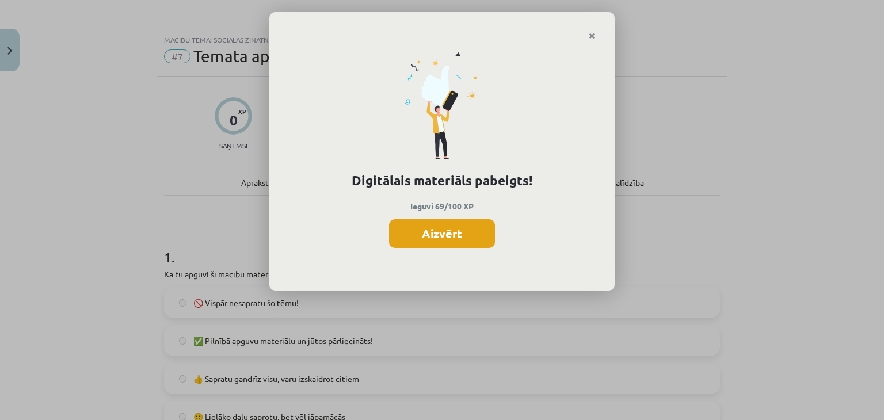
click at [466, 238] on button "Aizvērt" at bounding box center [442, 233] width 106 height 29
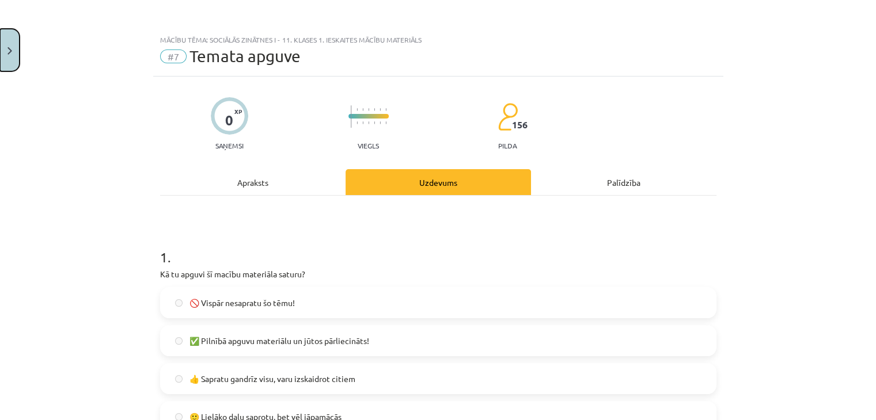
click at [11, 40] on button "Close" at bounding box center [10, 50] width 20 height 43
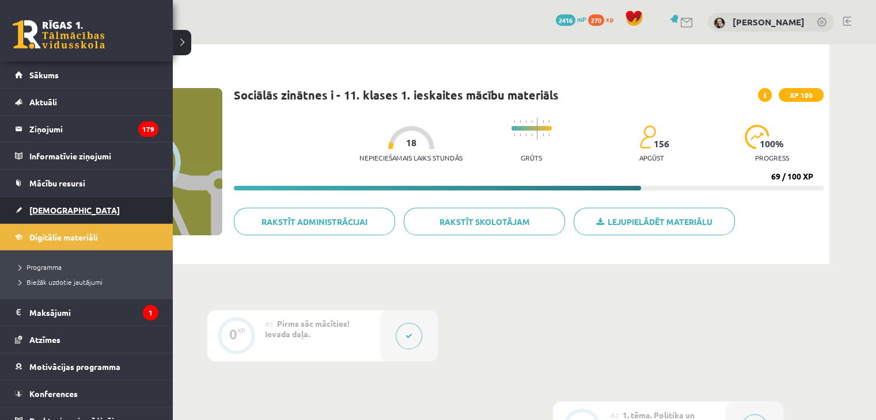
click at [47, 208] on span "[DEMOGRAPHIC_DATA]" at bounding box center [74, 210] width 90 height 10
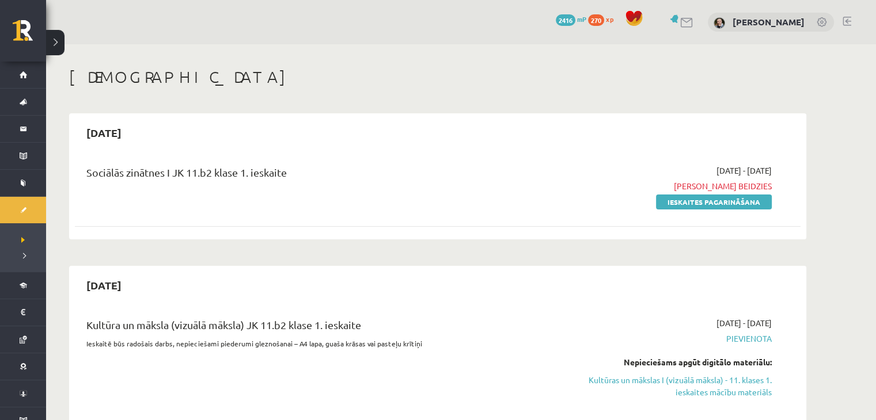
click at [606, 21] on span "xp" at bounding box center [609, 18] width 7 height 9
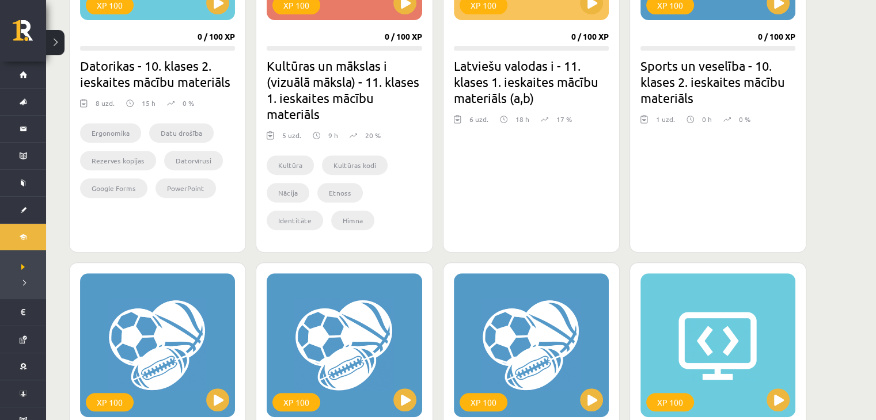
scroll to position [428, 0]
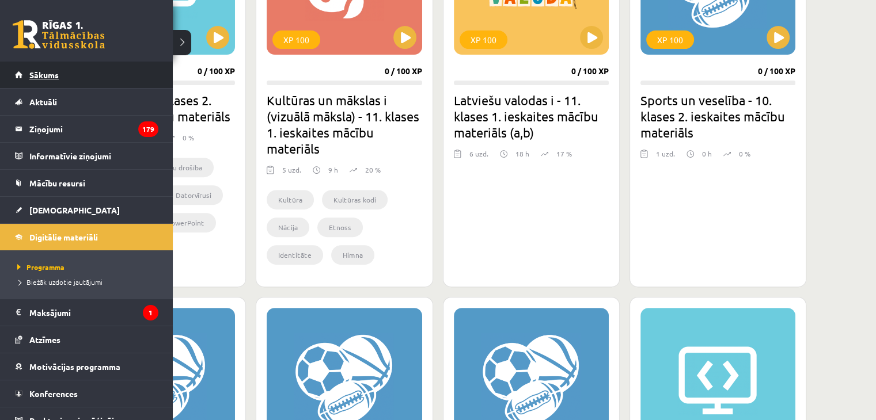
click at [39, 76] on span "Sākums" at bounding box center [43, 75] width 29 height 10
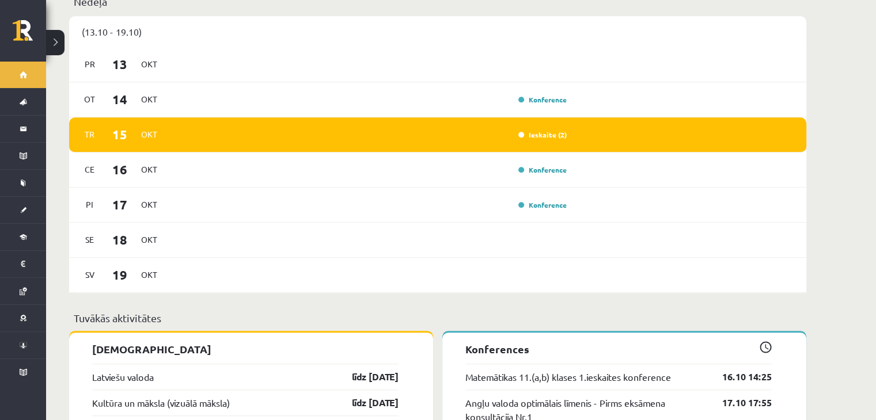
scroll to position [750, 0]
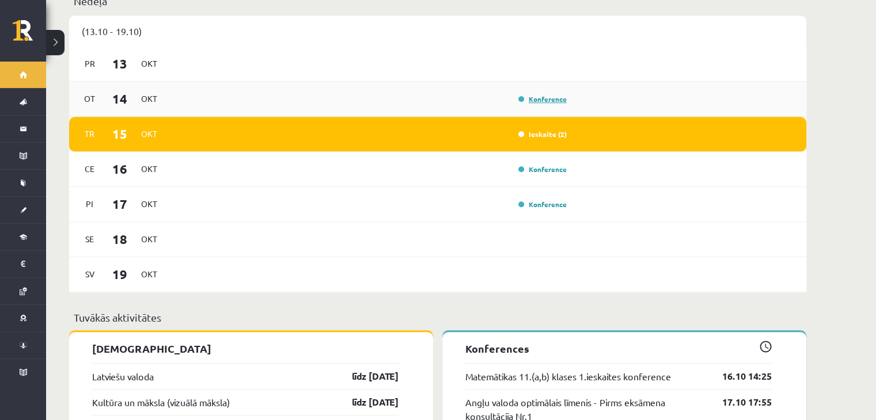
click at [526, 94] on link "Konference" at bounding box center [542, 98] width 48 height 9
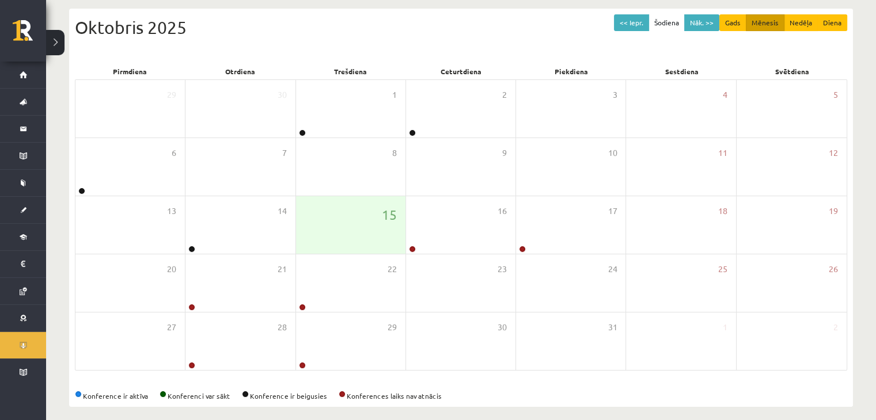
scroll to position [129, 0]
